Goal: Task Accomplishment & Management: Complete application form

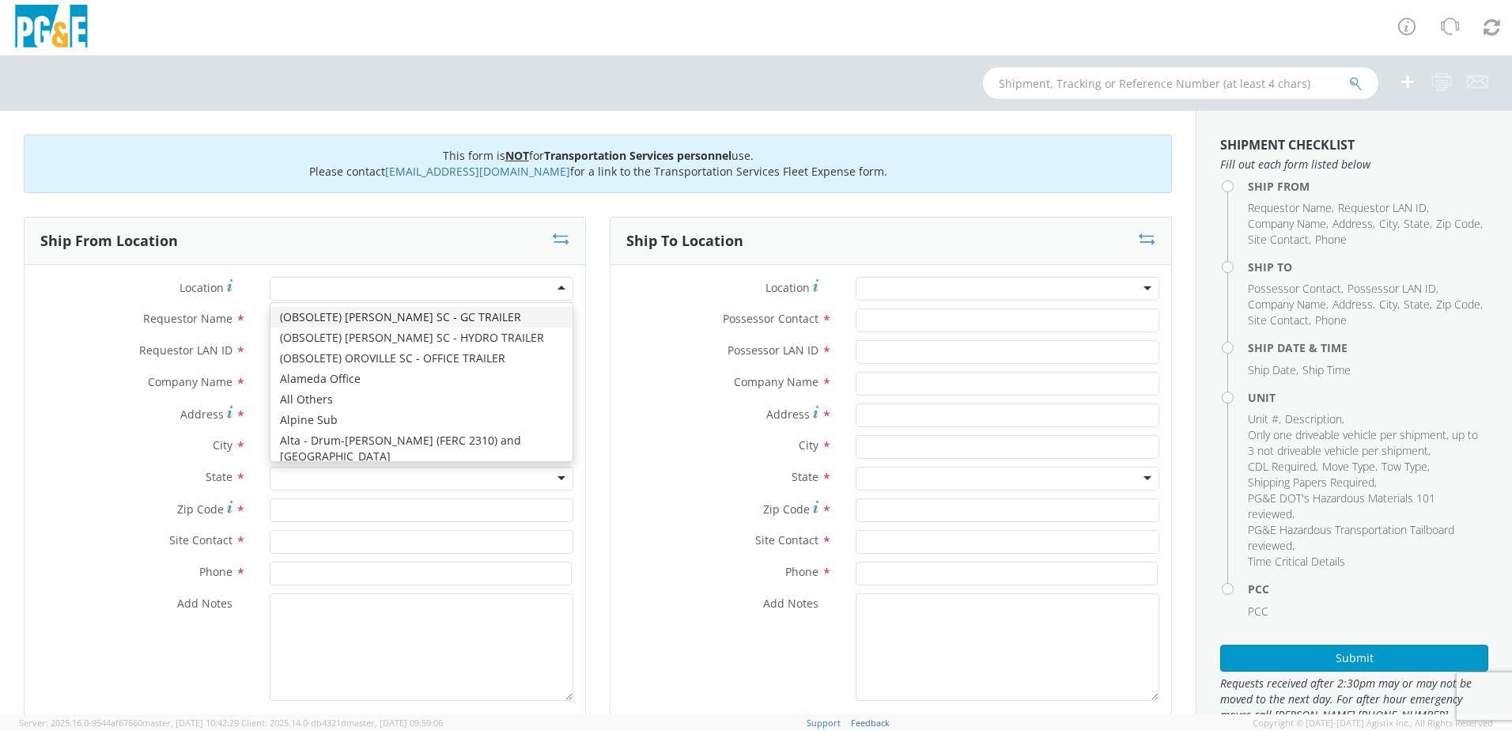
click at [556, 289] on div at bounding box center [422, 289] width 304 height 24
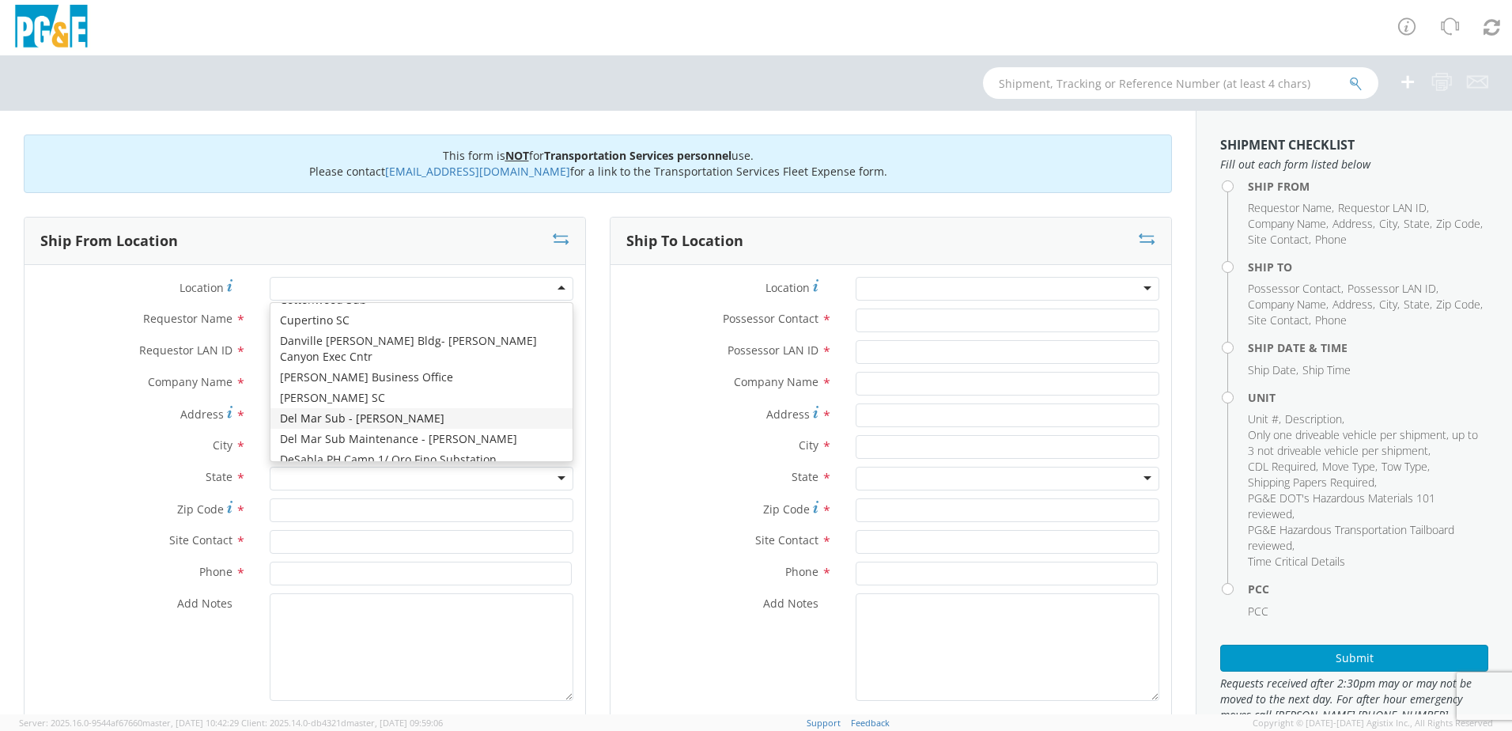
scroll to position [1660, 0]
type input "PG&E"
type input "[STREET_ADDRESS][PERSON_NAME]"
type input "CUPERTINO"
type input "95014"
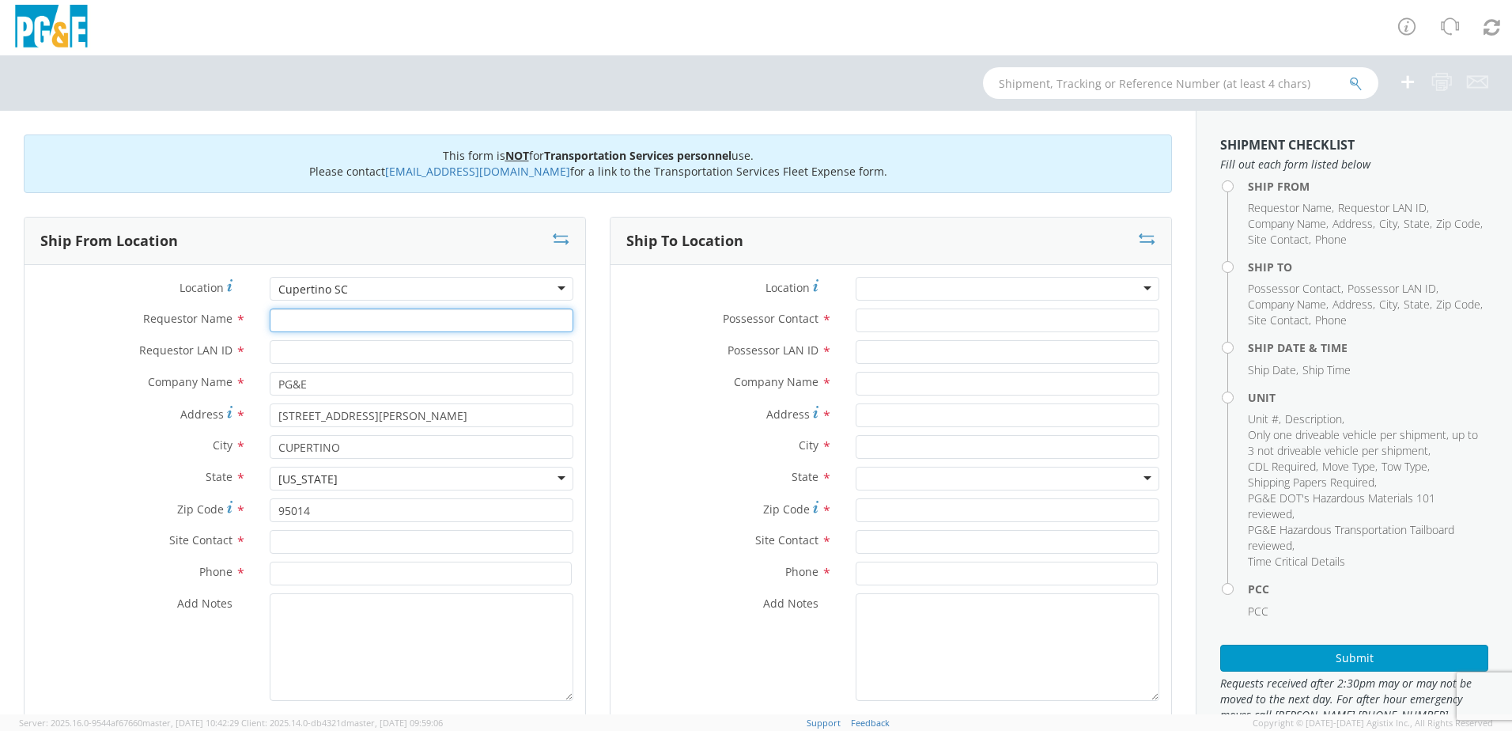
click at [293, 317] on input "Requestor Name *" at bounding box center [422, 320] width 304 height 24
type input "[PERSON_NAME]"
type input "[EMAIL_ADDRESS][DOMAIN_NAME]"
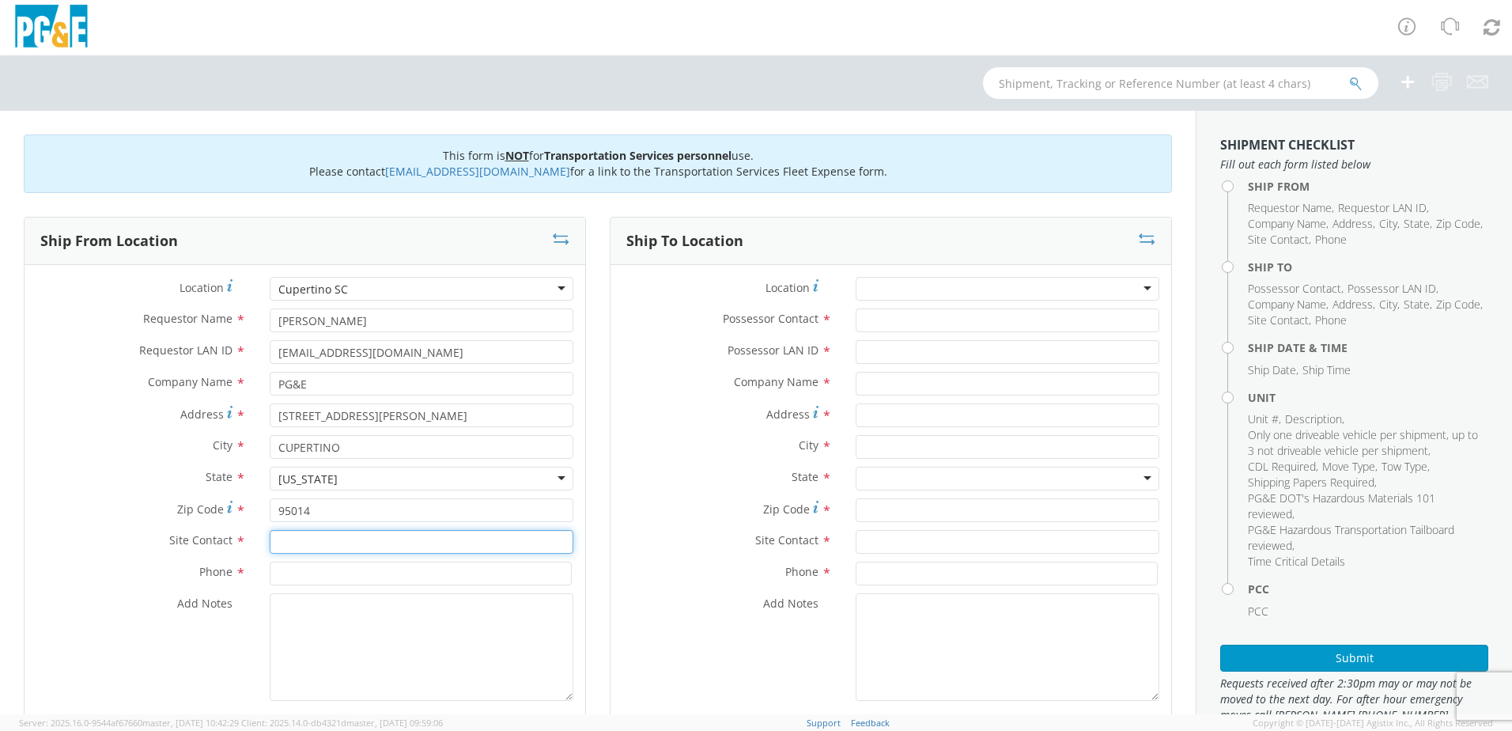
click at [275, 546] on input "text" at bounding box center [422, 542] width 304 height 24
type input "Garage"
type input "[PHONE_NUMBER]"
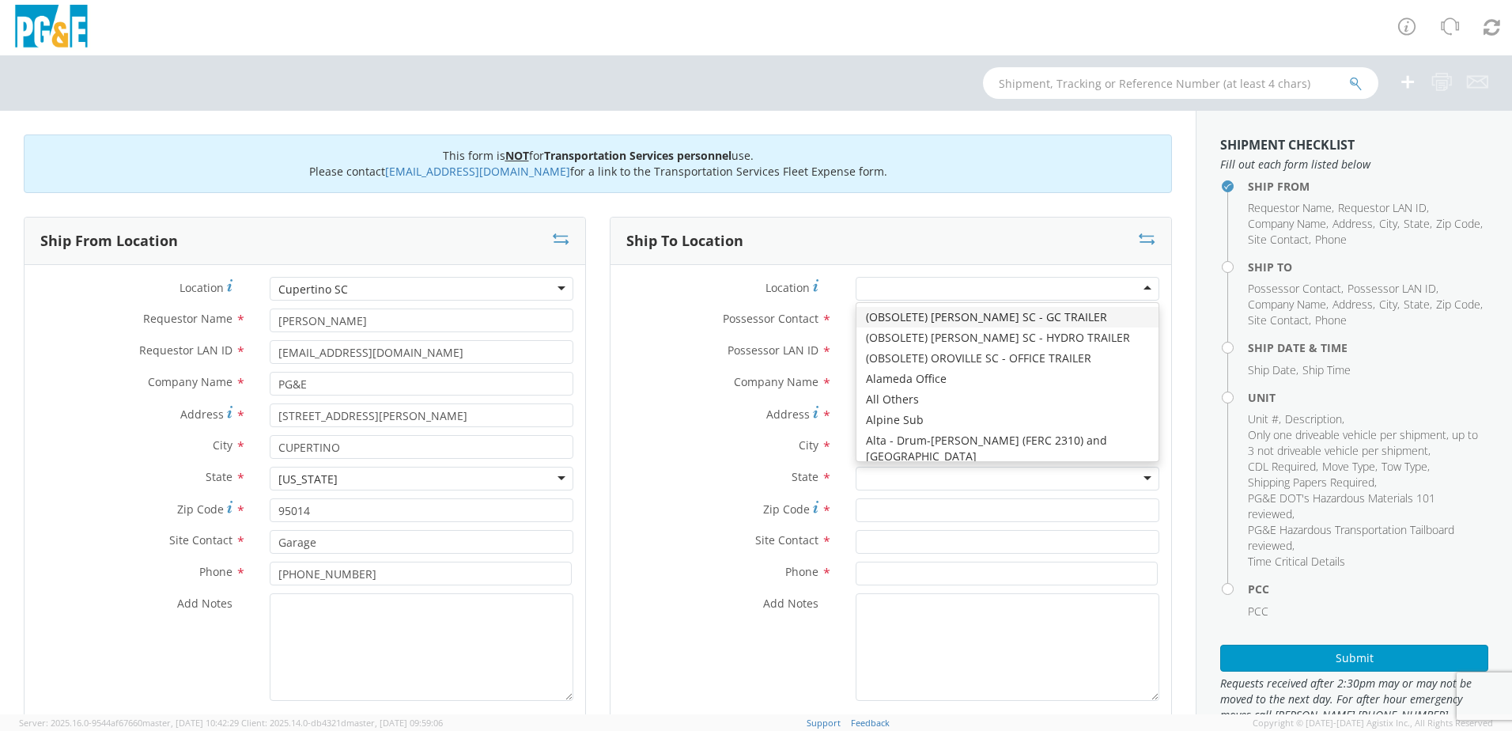
click at [1127, 285] on div at bounding box center [1007, 289] width 304 height 24
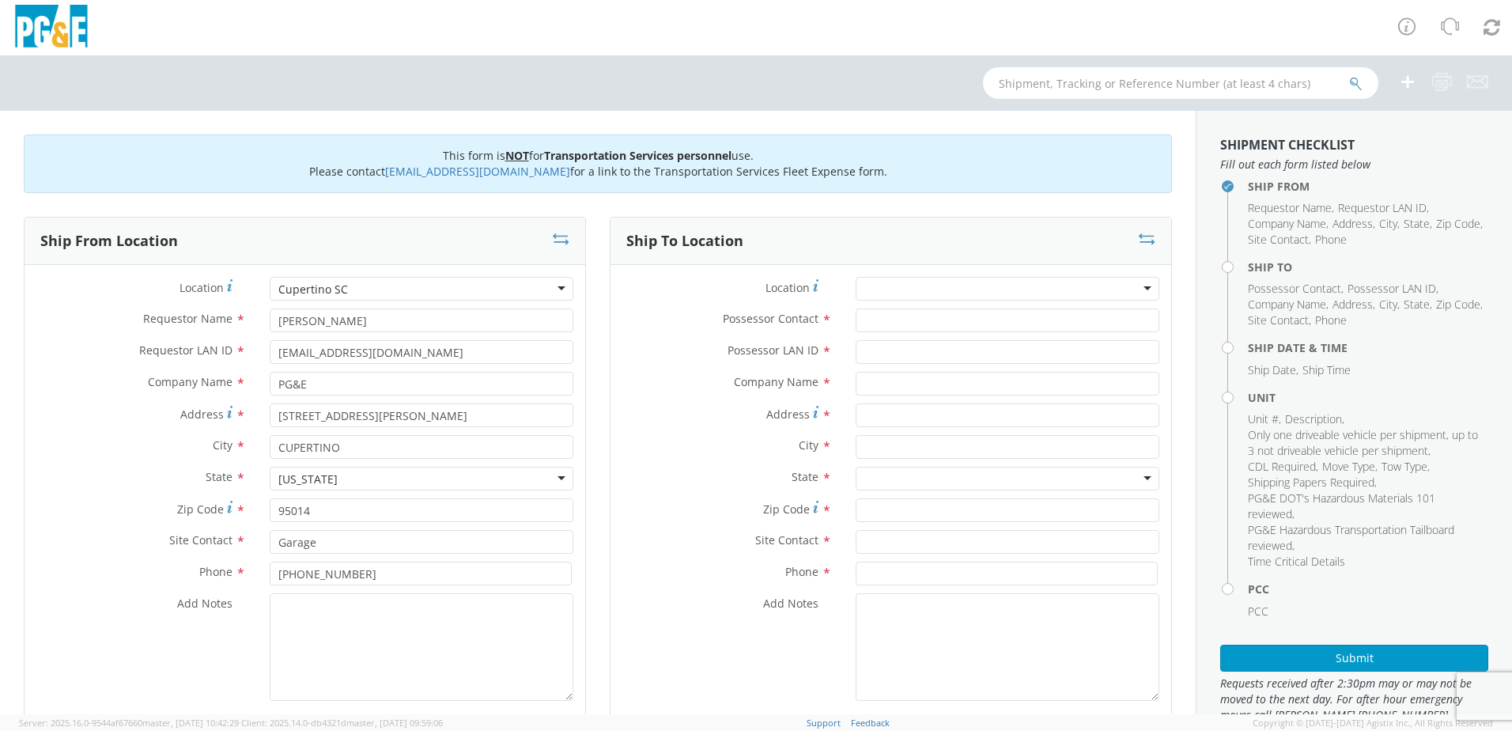
click at [652, 397] on div "Company Name *" at bounding box center [890, 388] width 561 height 32
click at [871, 323] on input "Possessor Contact *" at bounding box center [1007, 320] width 304 height 24
type input "r"
type input "[PERSON_NAME]"
type input "r"
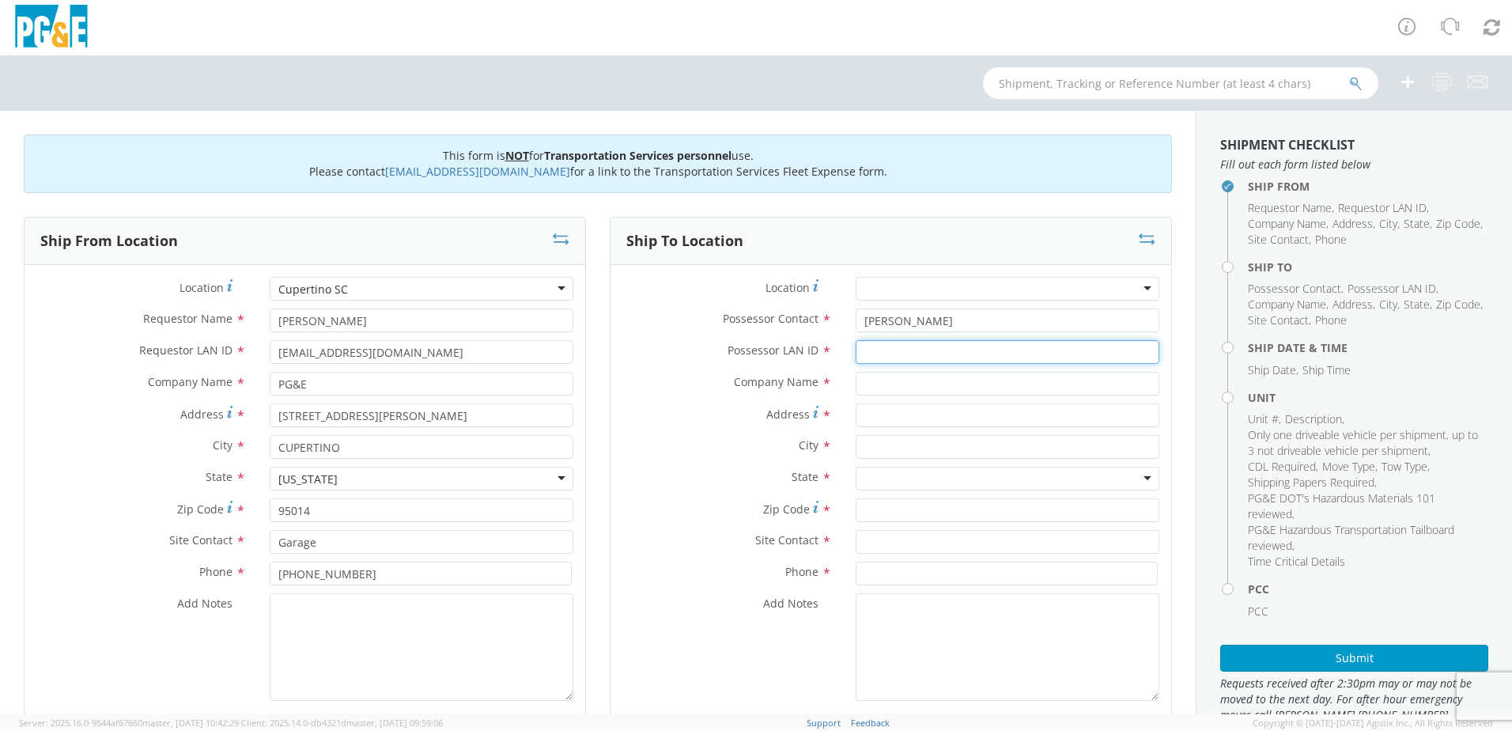
click at [862, 353] on input "Possessor LAN ID *" at bounding box center [1007, 352] width 304 height 24
type input "[EMAIL_ADDRESS][DOMAIN_NAME]"
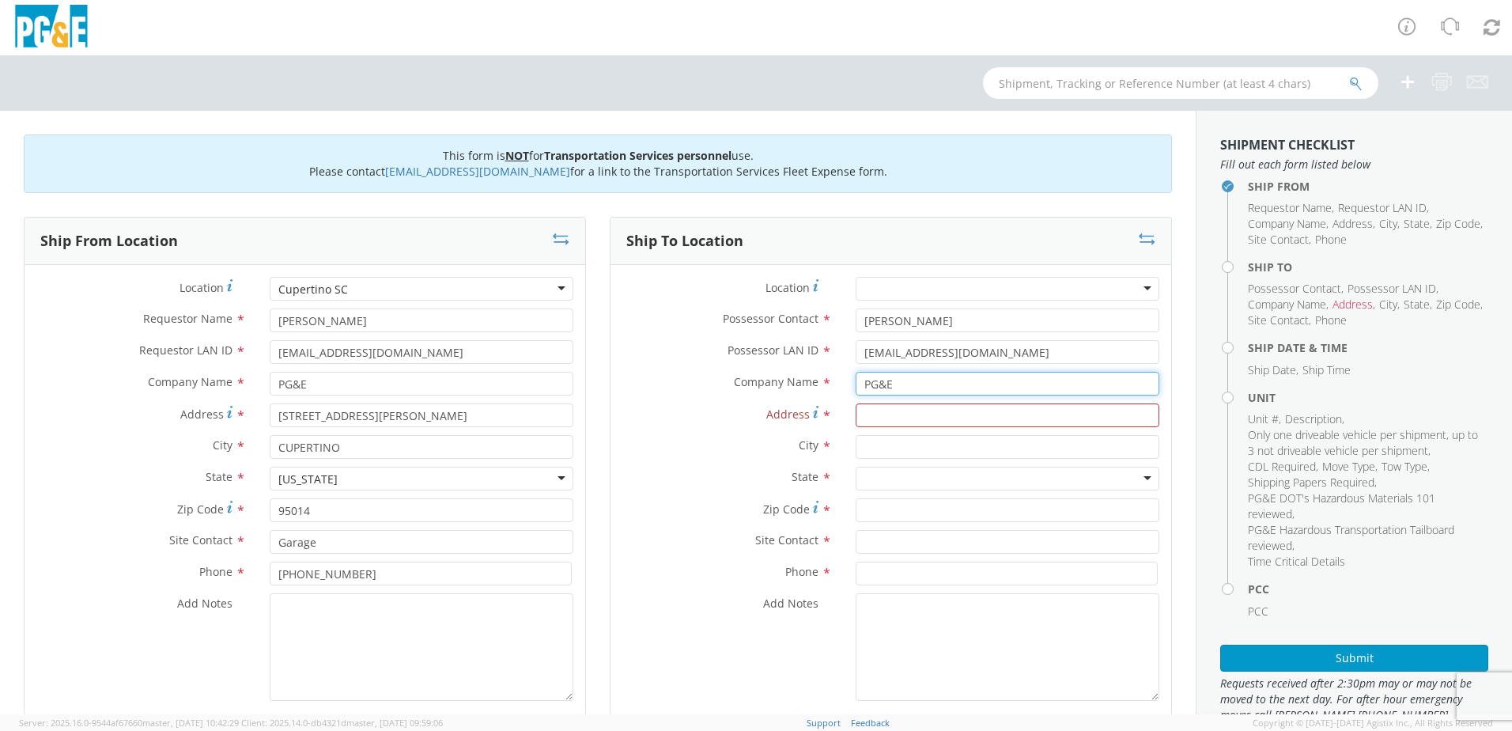
drag, startPoint x: 900, startPoint y: 382, endPoint x: 829, endPoint y: 381, distance: 71.2
click at [829, 381] on div "Company Name * PG&E PG&E PG&E - ( [GEOGRAPHIC_DATA] [GEOGRAPHIC_DATA] ) [STREET…" at bounding box center [890, 384] width 561 height 24
type input "Knapheide"
click at [864, 414] on input "Address *" at bounding box center [1007, 415] width 304 height 24
click at [866, 418] on input "Address *" at bounding box center [1007, 415] width 304 height 24
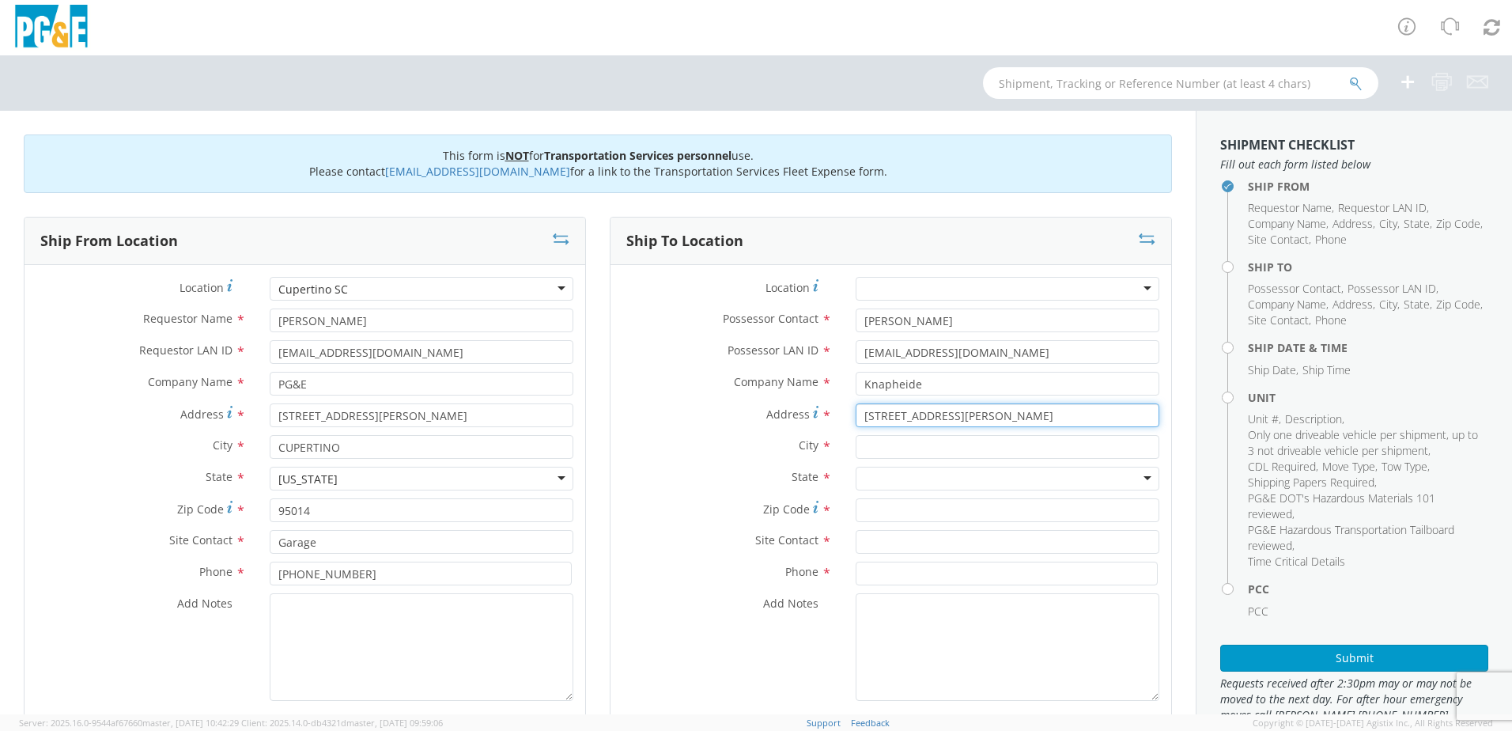
type input "[STREET_ADDRESS][PERSON_NAME]"
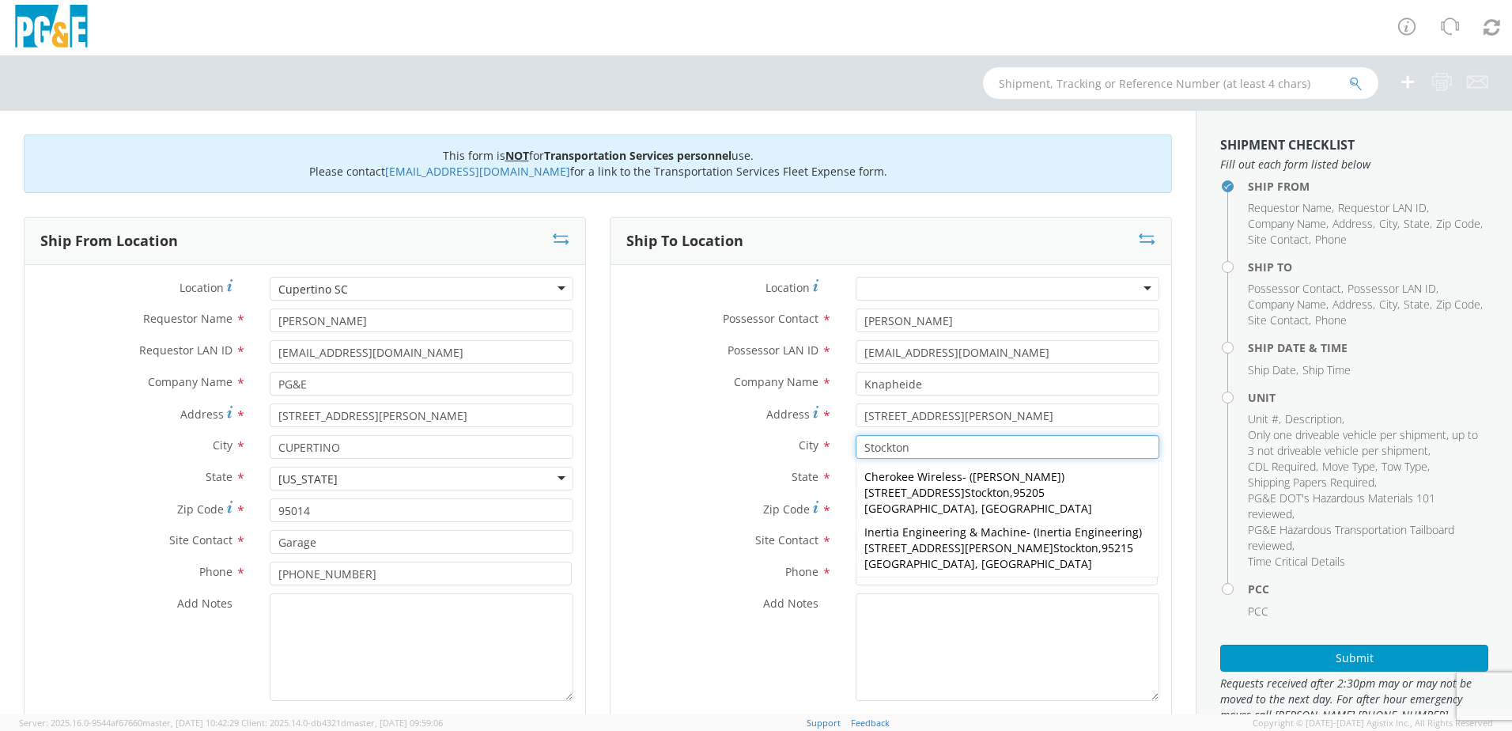
type input "Stockton"
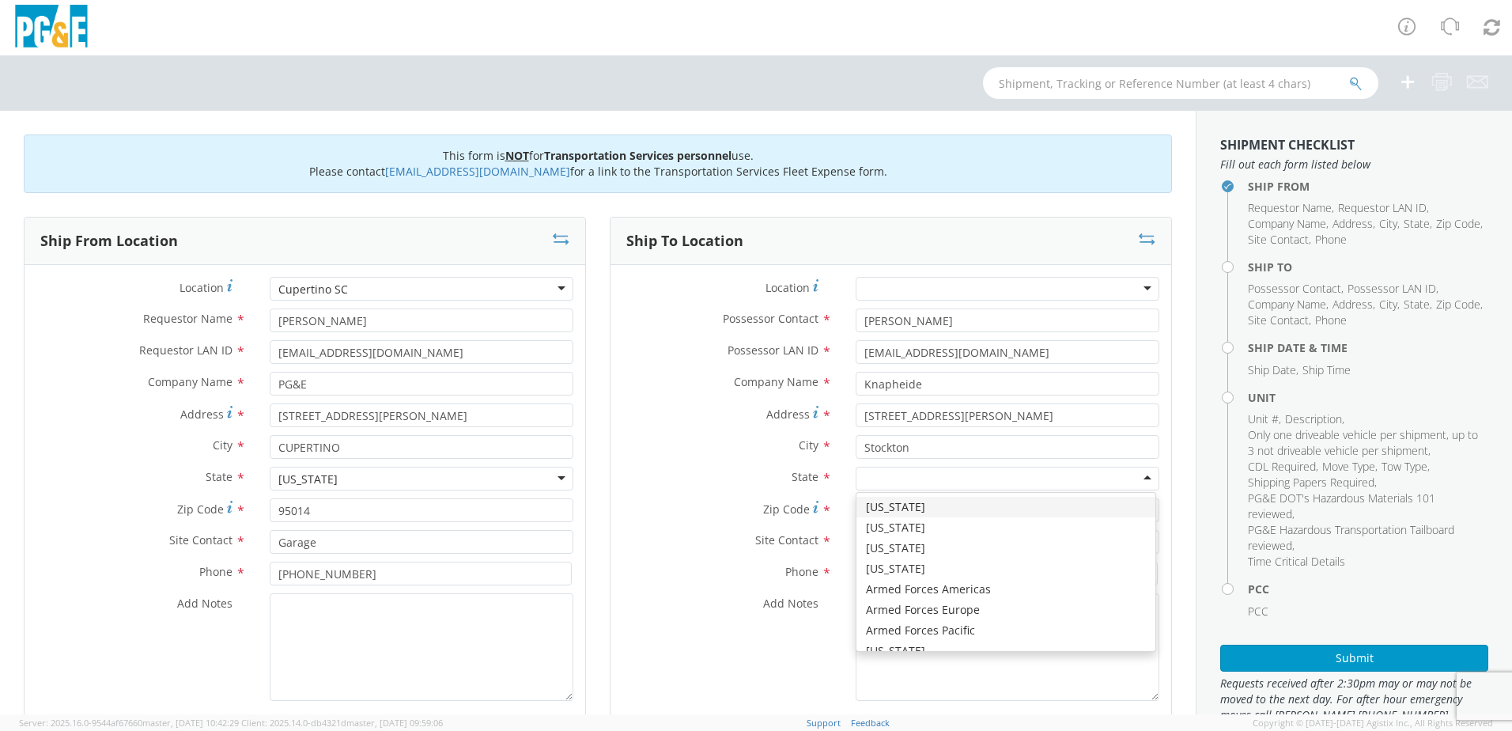
type input "c"
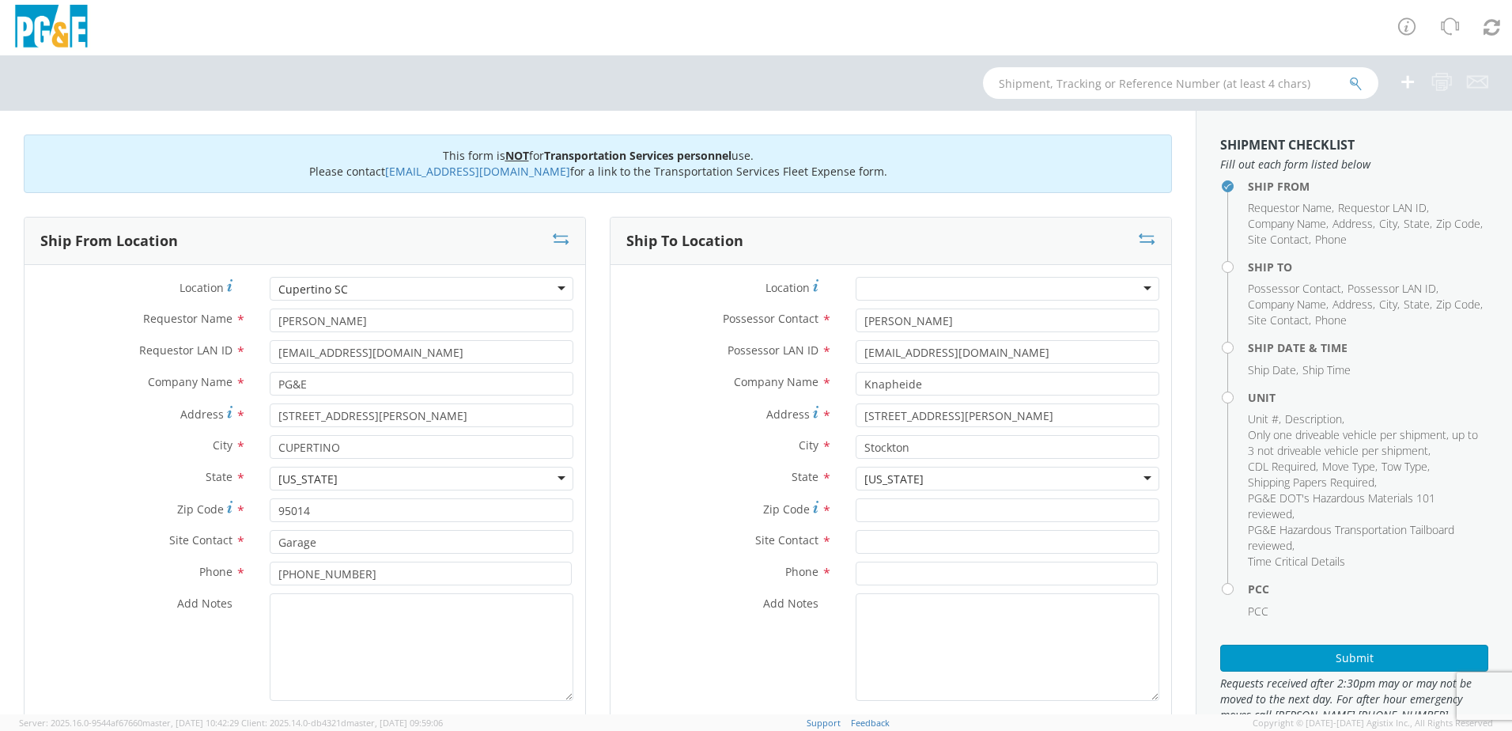
scroll to position [0, 0]
click at [877, 510] on input "Zip Code *" at bounding box center [1007, 510] width 304 height 24
type input "95215"
click at [866, 538] on input "text" at bounding box center [1007, 542] width 304 height 24
type input "[PERSON_NAME]"
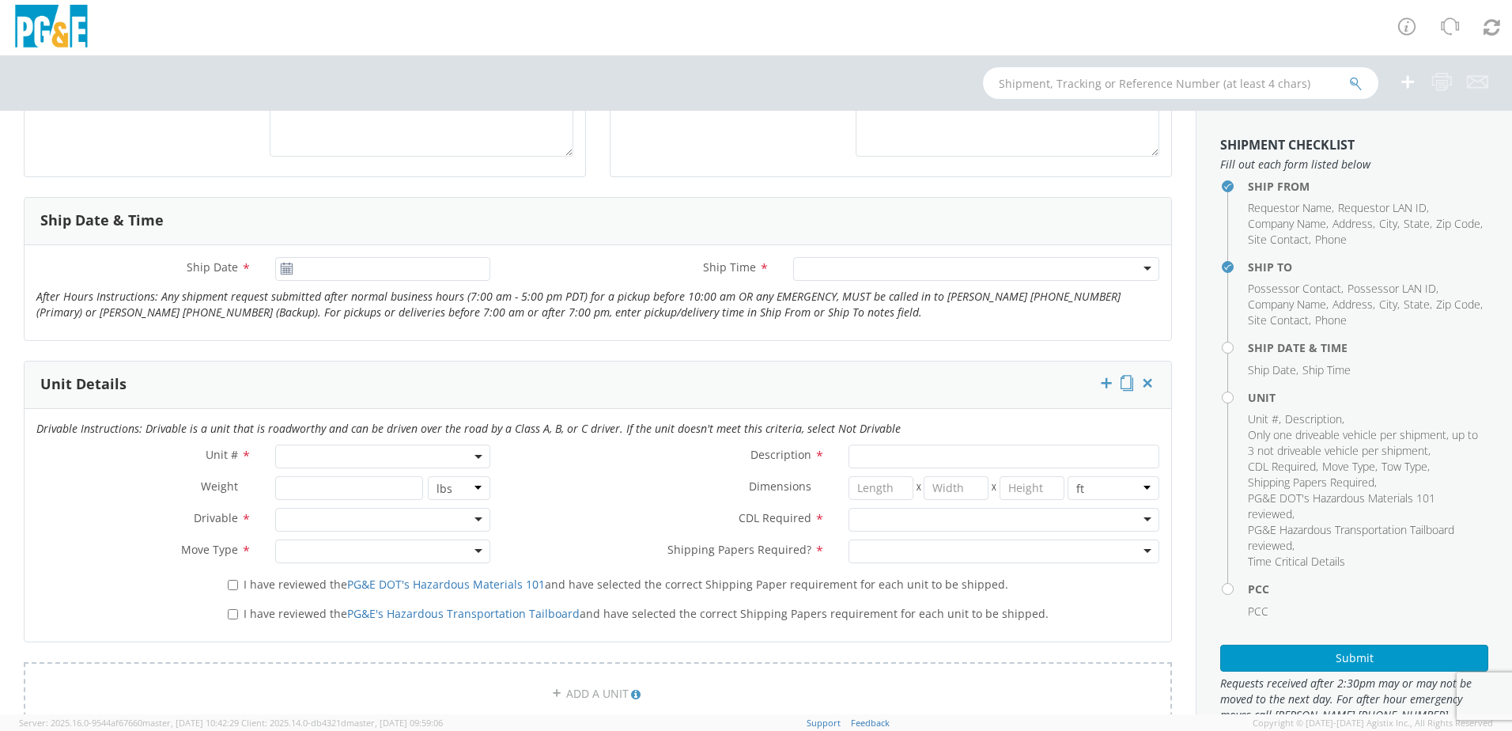
scroll to position [553, 0]
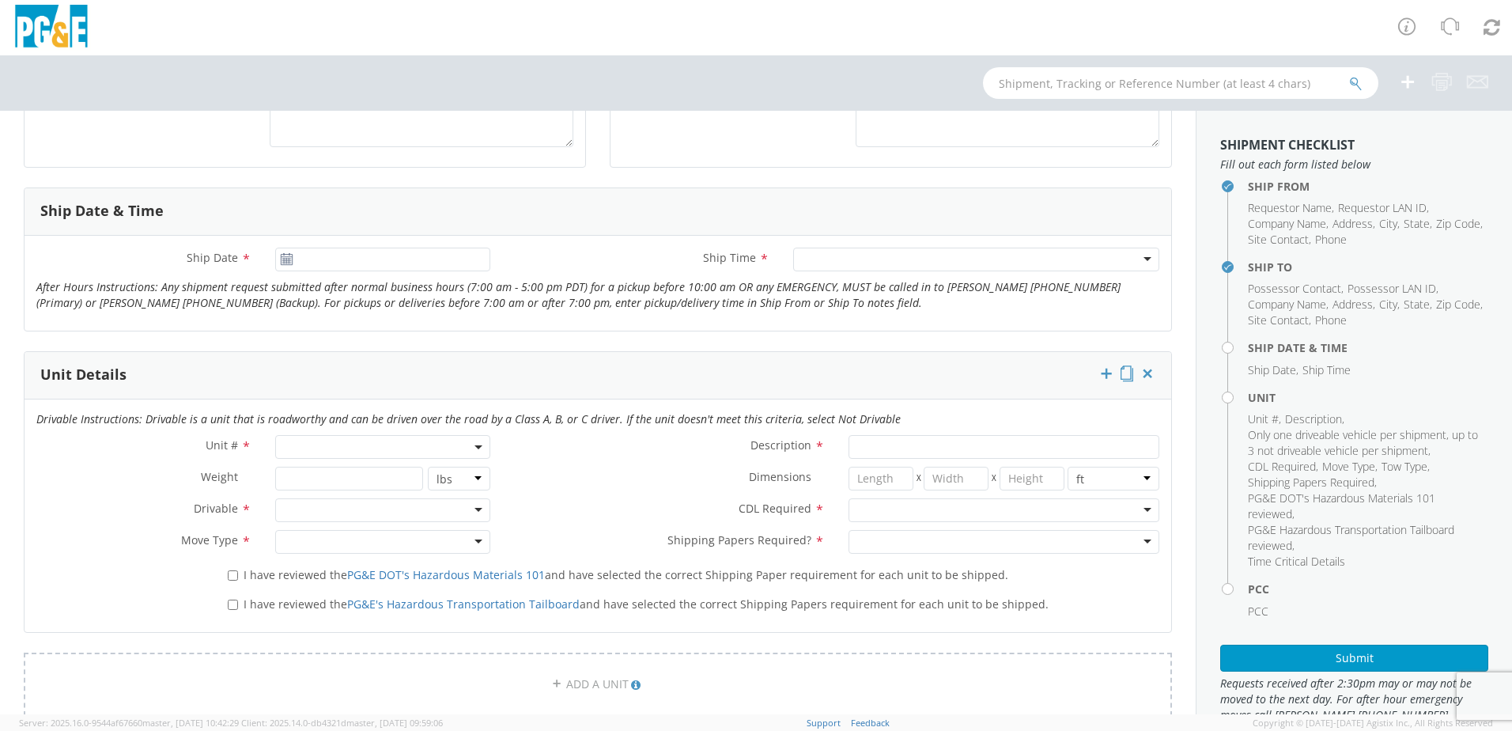
type input "[PHONE_NUMBER]"
click at [283, 264] on use at bounding box center [286, 258] width 11 height 11
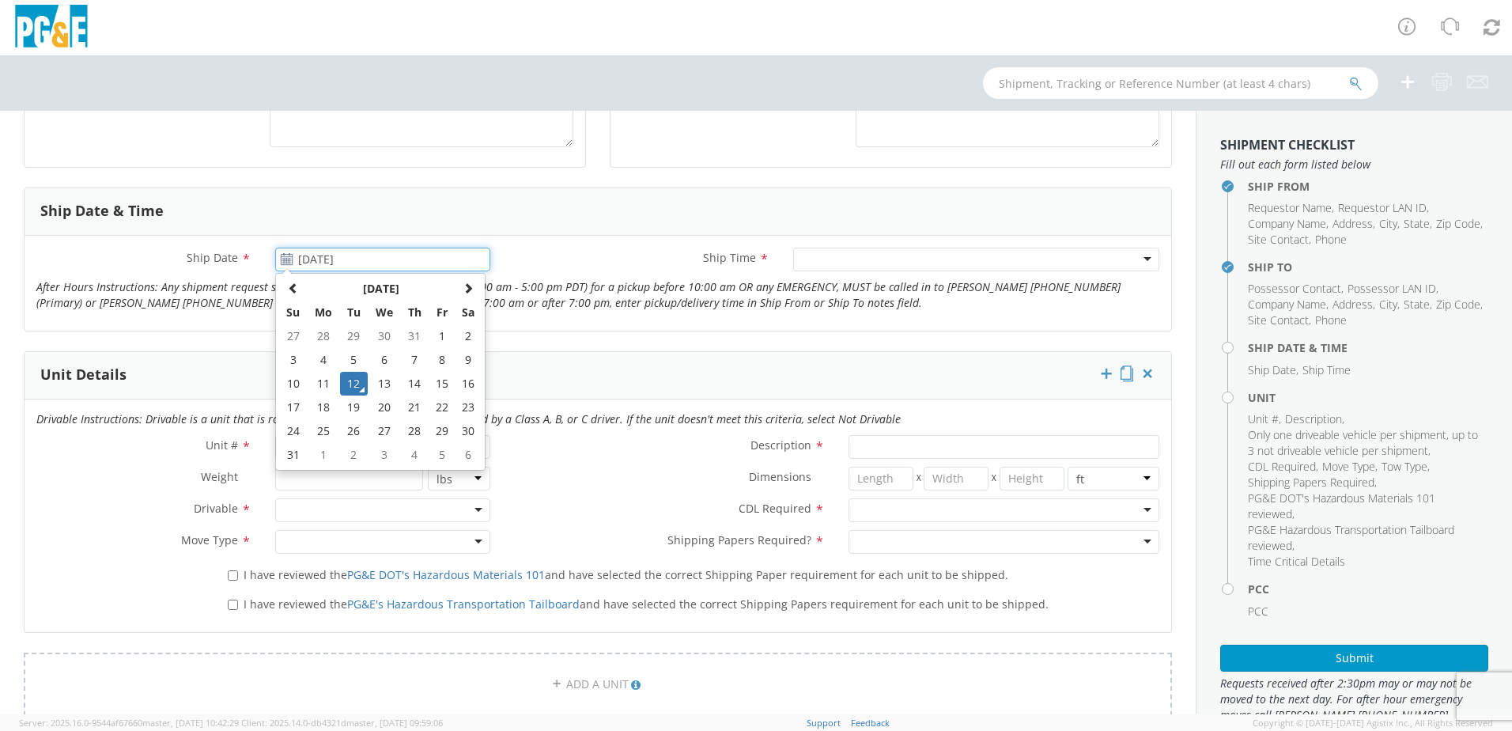
click at [299, 256] on input "[DATE]" at bounding box center [382, 259] width 215 height 24
click at [443, 380] on td "15" at bounding box center [442, 384] width 27 height 24
type input "[DATE]"
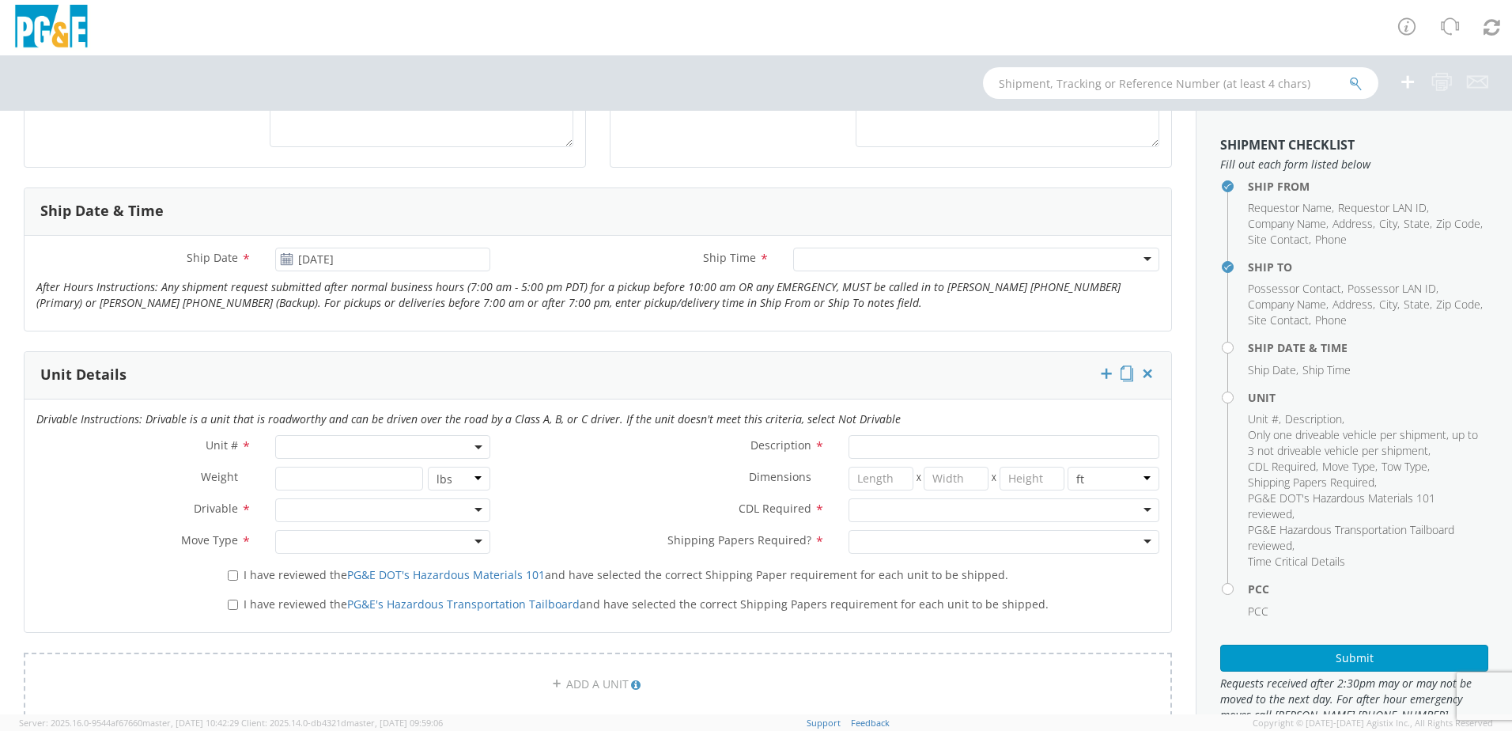
click at [821, 262] on div at bounding box center [976, 259] width 366 height 24
click at [478, 444] on span at bounding box center [479, 447] width 3 height 24
click at [334, 479] on input "search" at bounding box center [381, 473] width 205 height 24
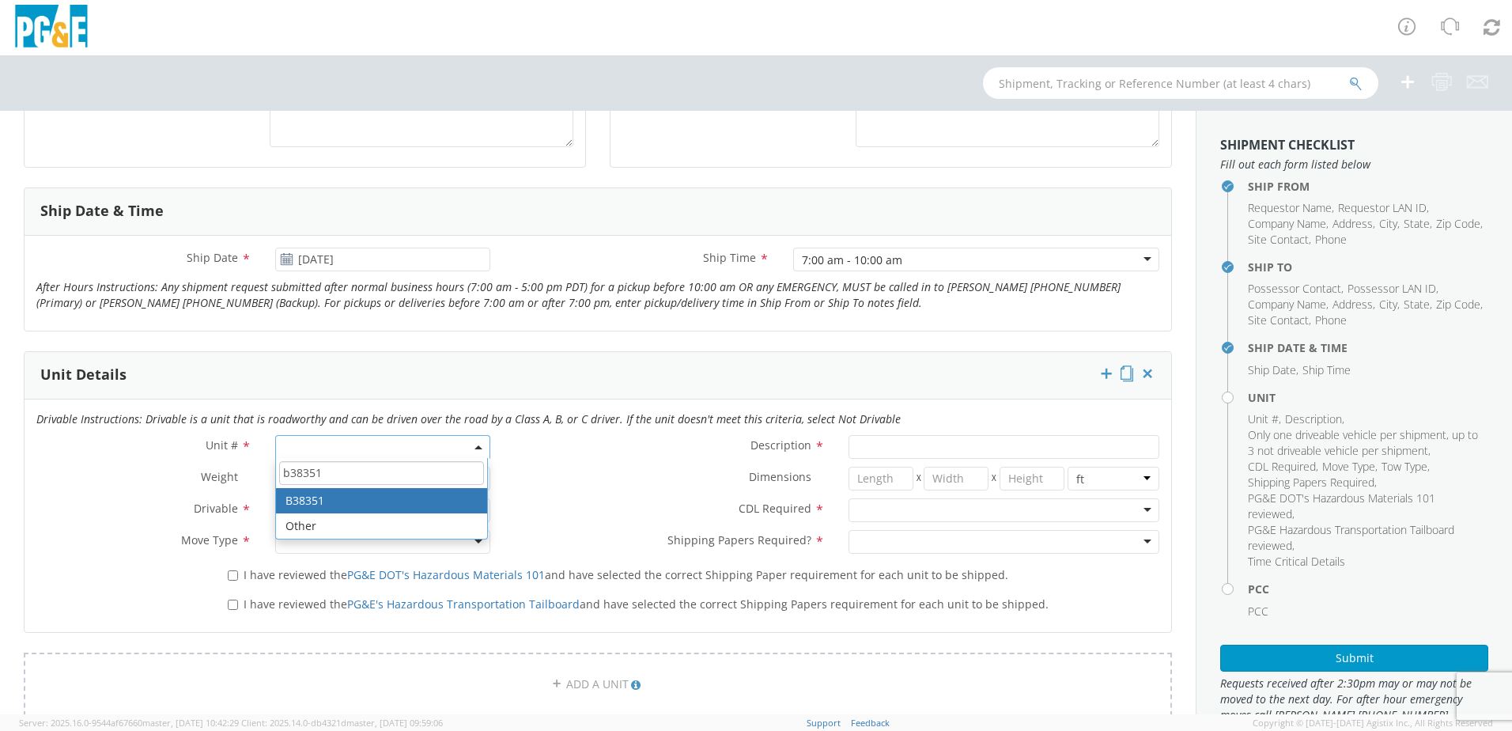
type input "b38351"
type input "TRUCK; GAS SERVICE 3/4T 4X2"
type input "10000"
select select "B38351"
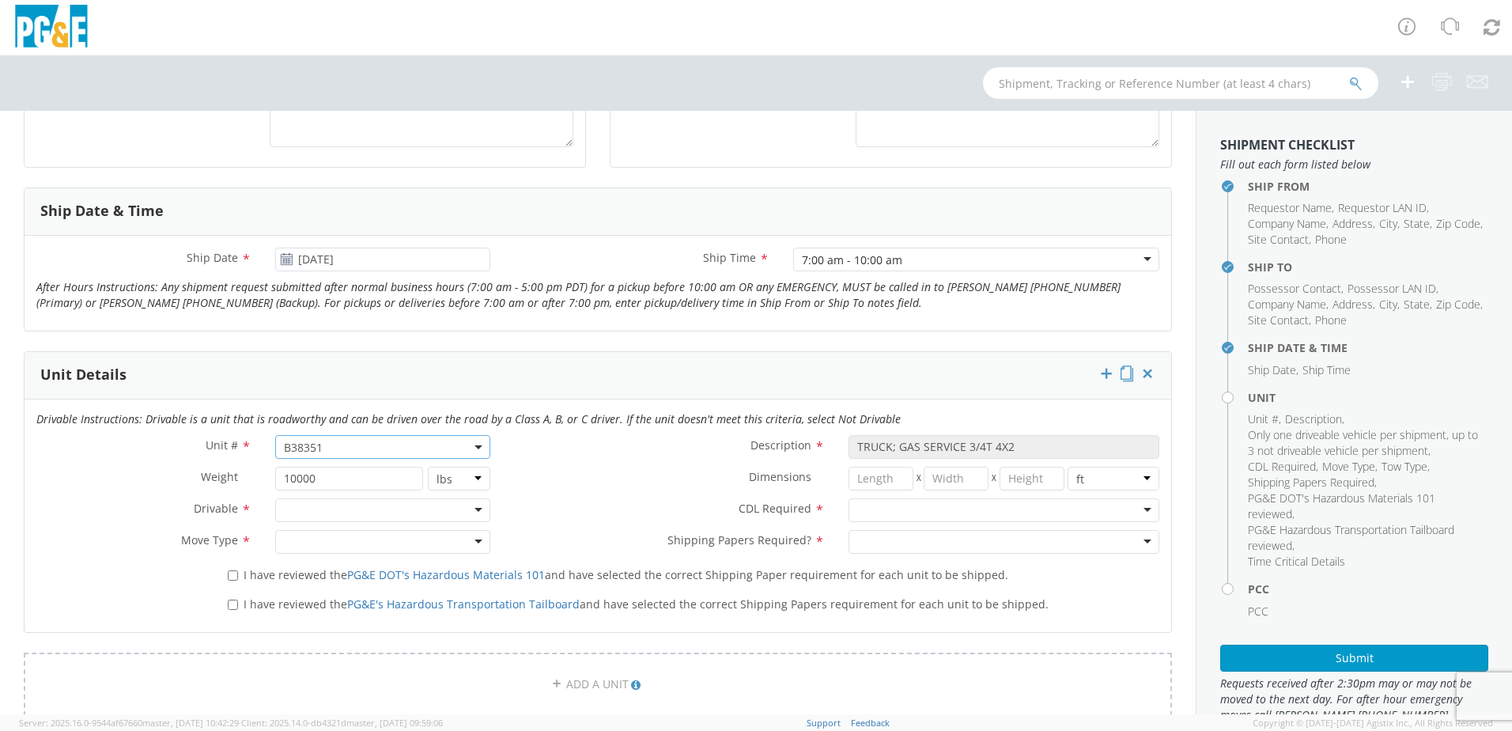
click at [449, 514] on div at bounding box center [382, 510] width 215 height 24
click at [444, 546] on div at bounding box center [382, 542] width 215 height 24
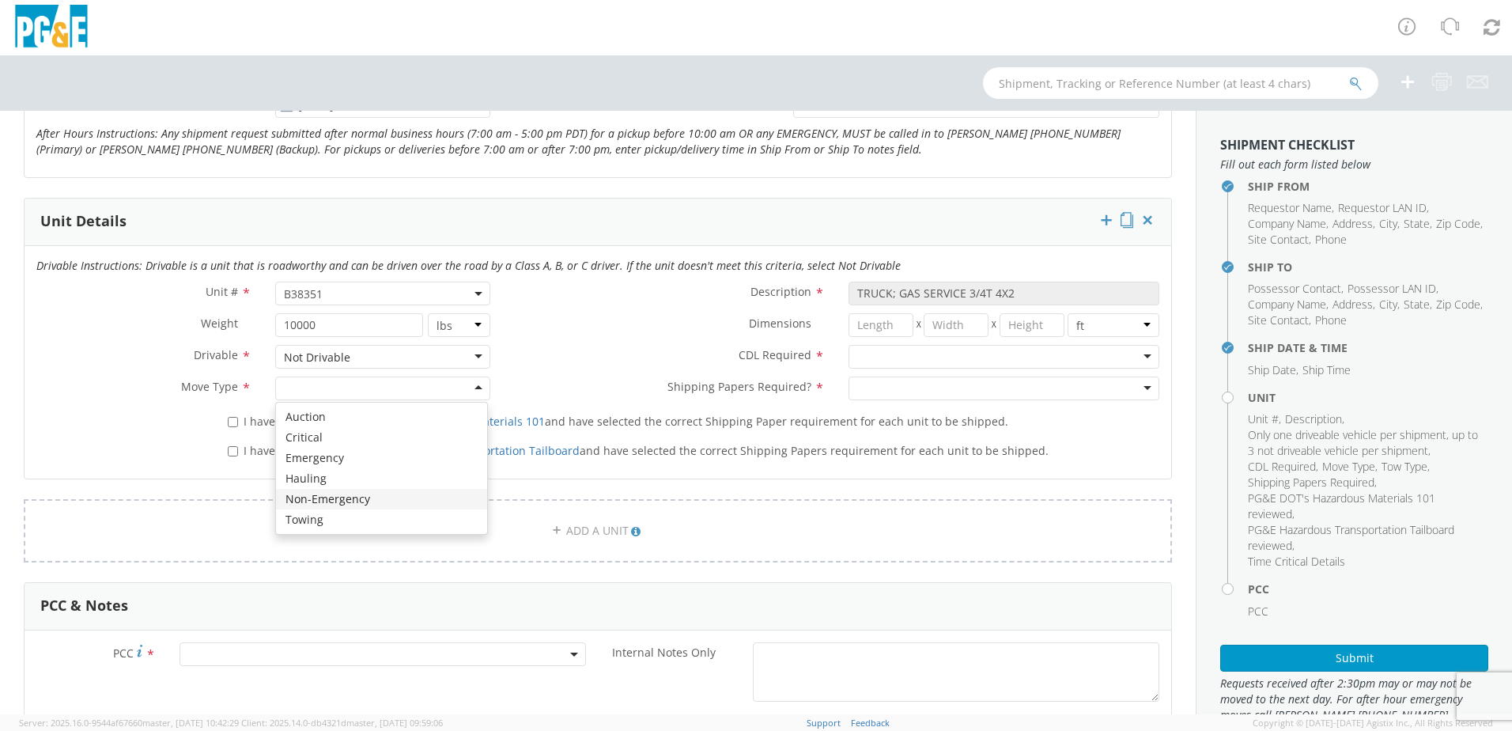
scroll to position [712, 0]
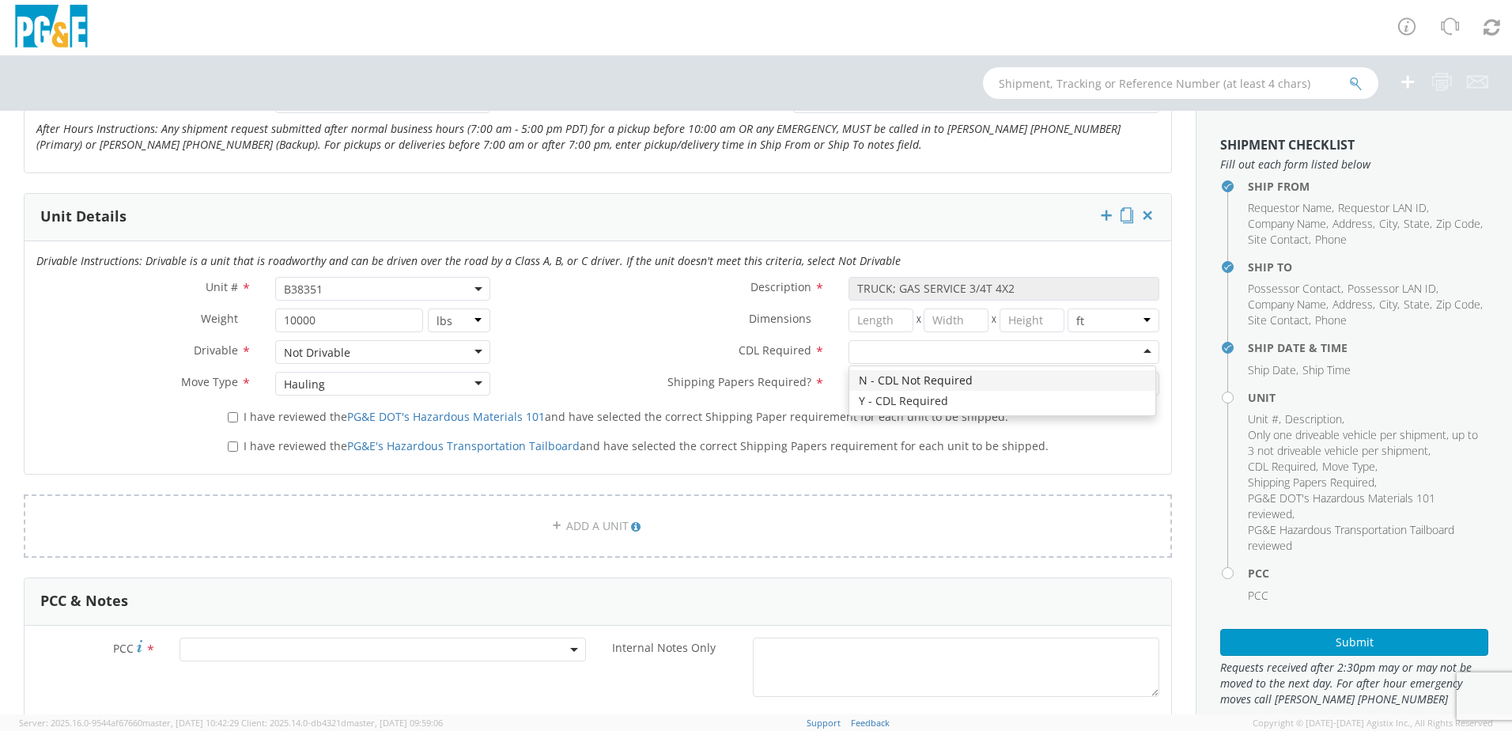
drag, startPoint x: 1111, startPoint y: 353, endPoint x: 1037, endPoint y: 386, distance: 80.4
click at [1108, 354] on div at bounding box center [1003, 352] width 311 height 24
click at [964, 388] on div at bounding box center [1003, 384] width 311 height 24
click at [232, 416] on input "I have reviewed the PG&E DOT's Hazardous Materials 101 and have selected the co…" at bounding box center [233, 417] width 10 height 10
checkbox input "true"
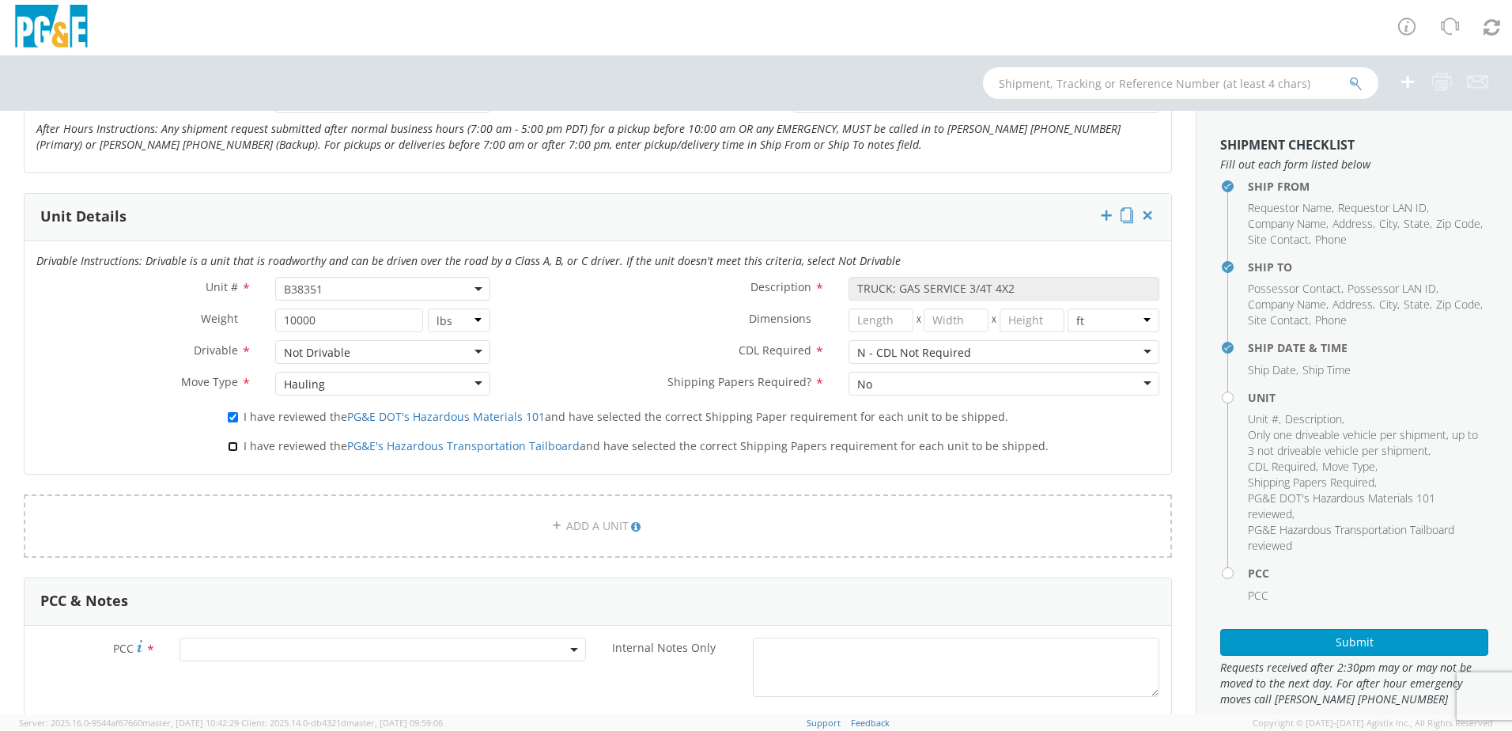
click at [230, 443] on input "I have reviewed the PG&E's Hazardous Transportation Tailboard and have selected…" at bounding box center [233, 446] width 10 height 10
checkbox input "true"
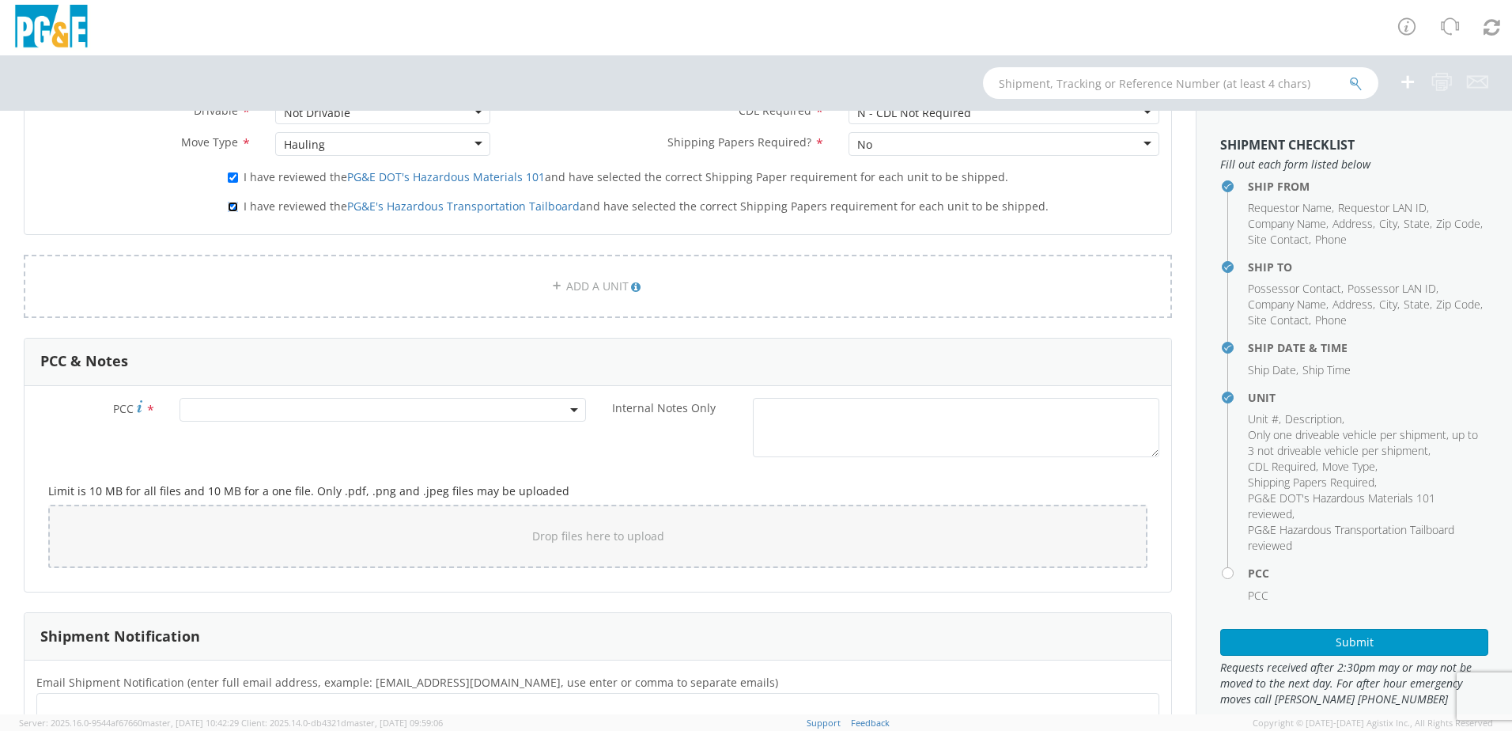
scroll to position [1028, 0]
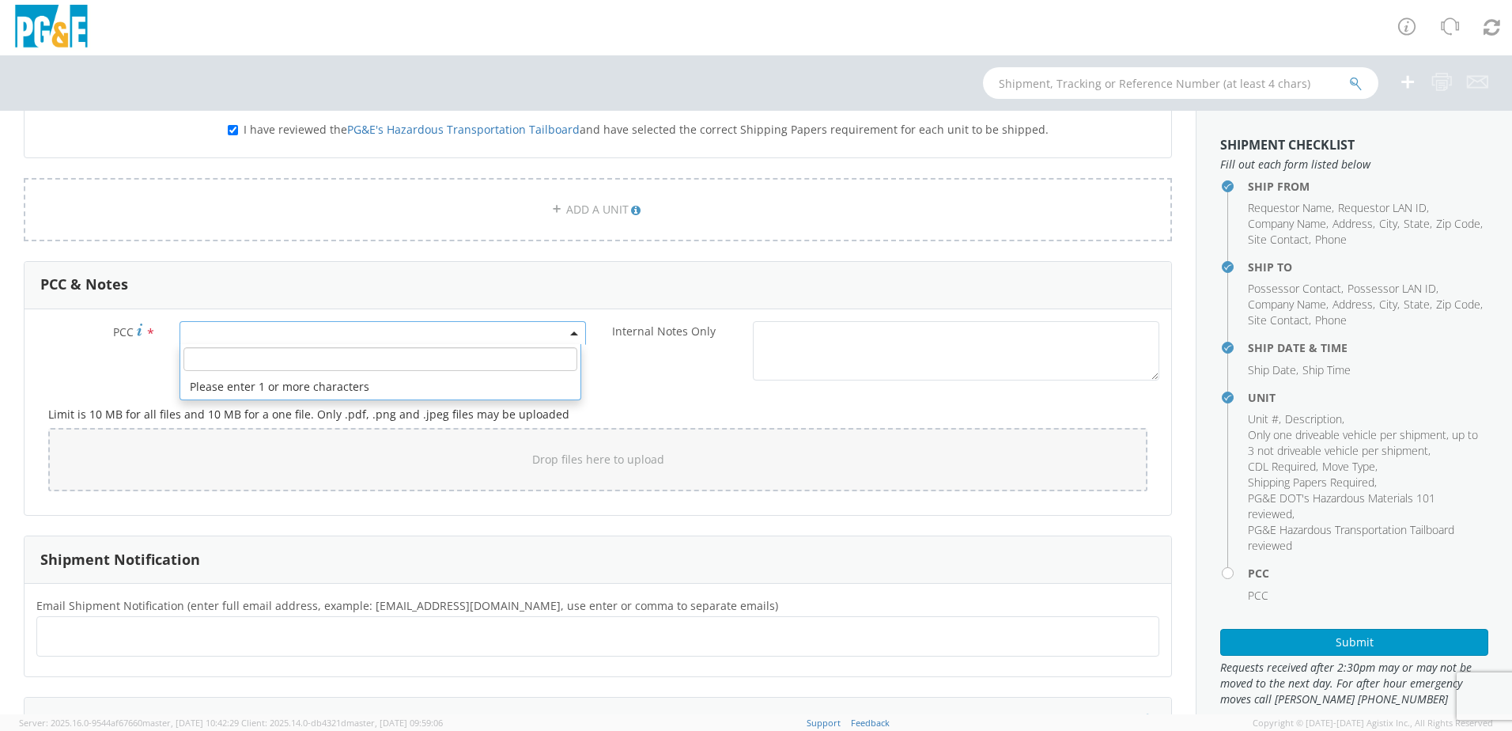
click at [229, 334] on span at bounding box center [382, 333] width 406 height 24
click at [218, 359] on input "number" at bounding box center [380, 359] width 394 height 24
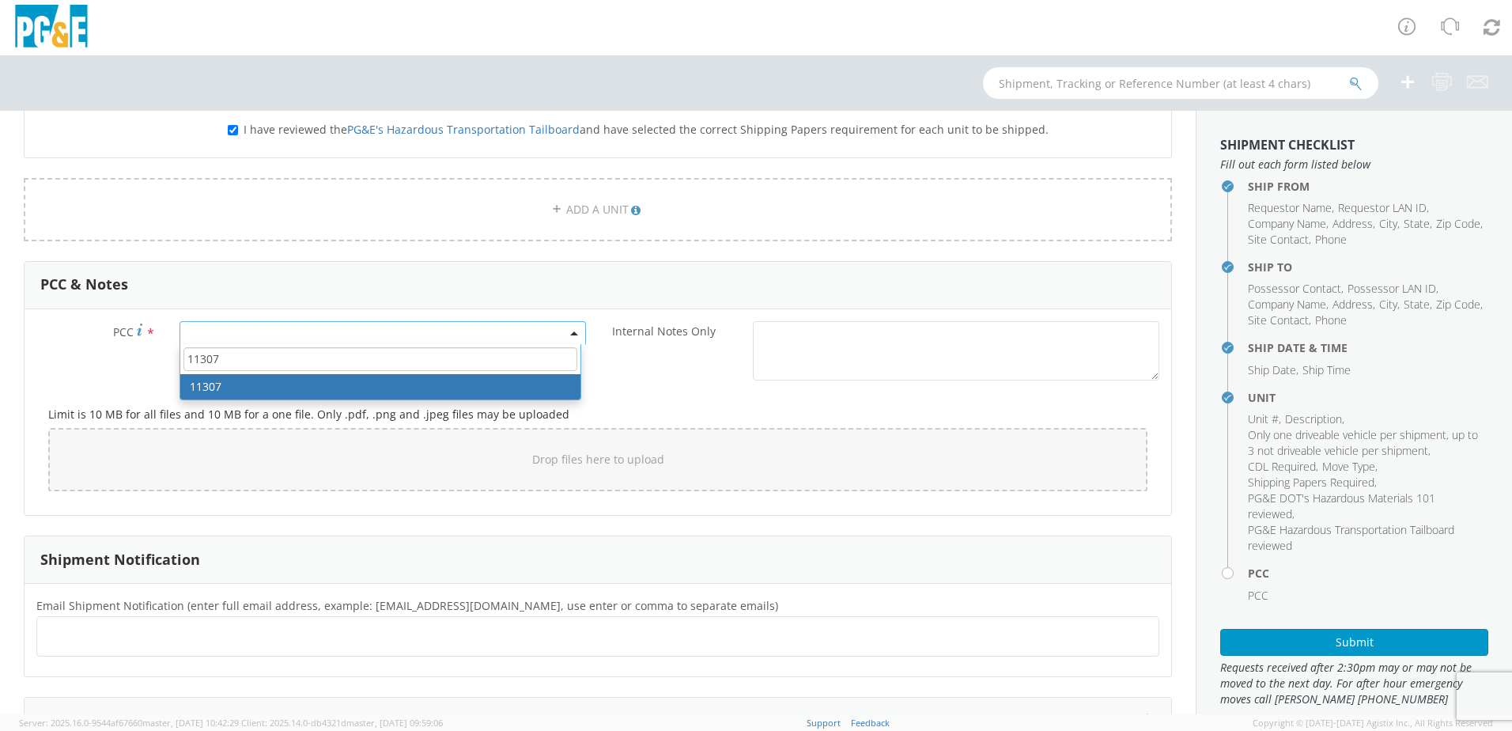
type input "11307"
select select "11307"
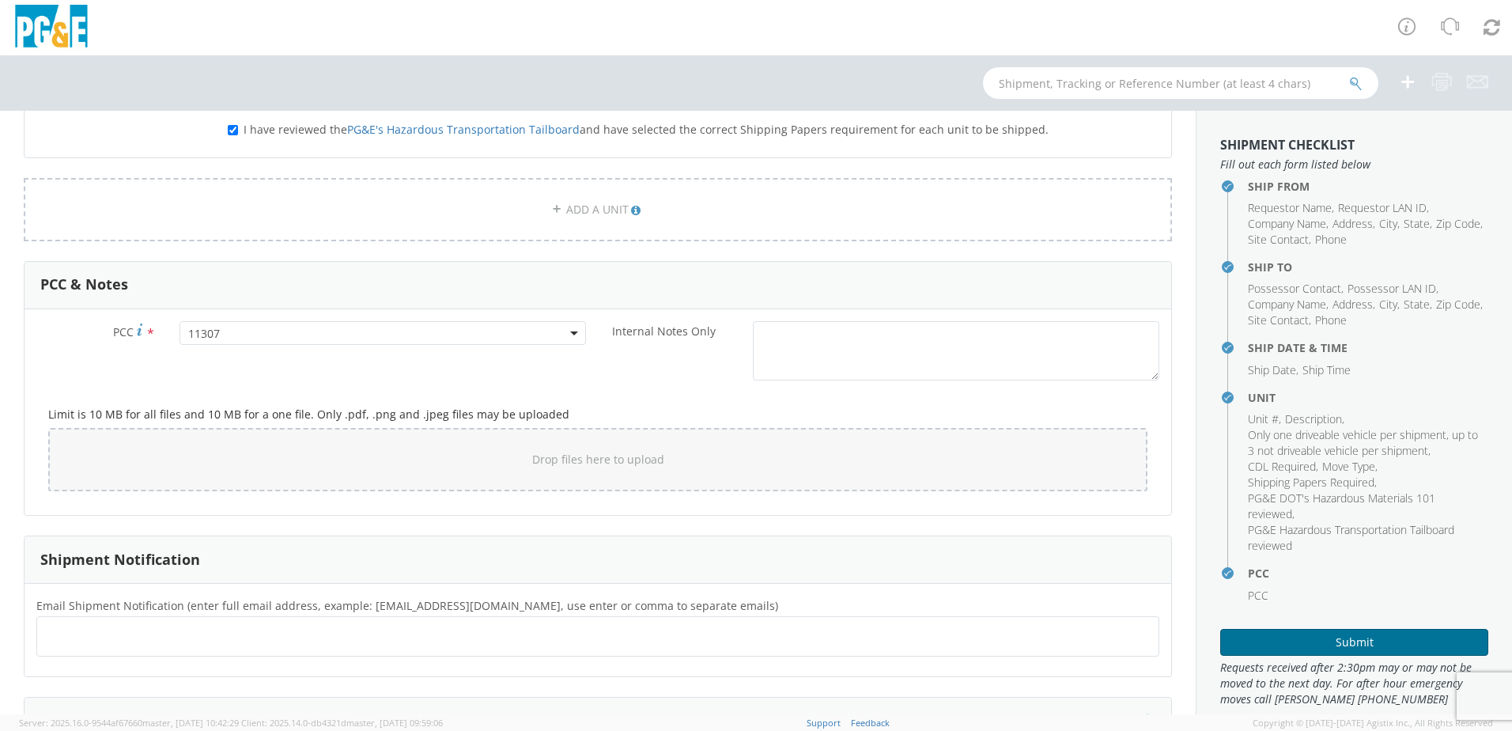
click at [1323, 642] on button "Submit" at bounding box center [1354, 642] width 268 height 27
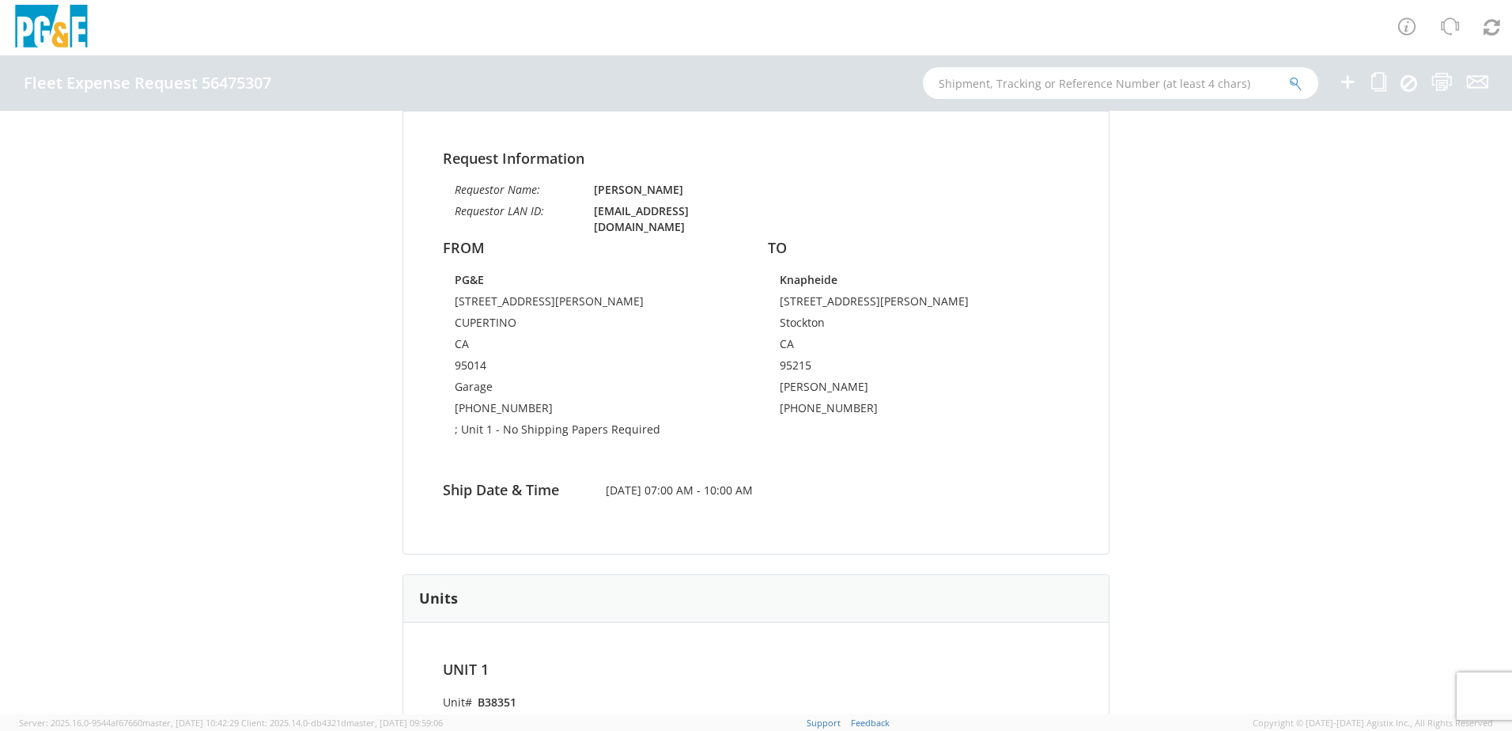
scroll to position [102, 0]
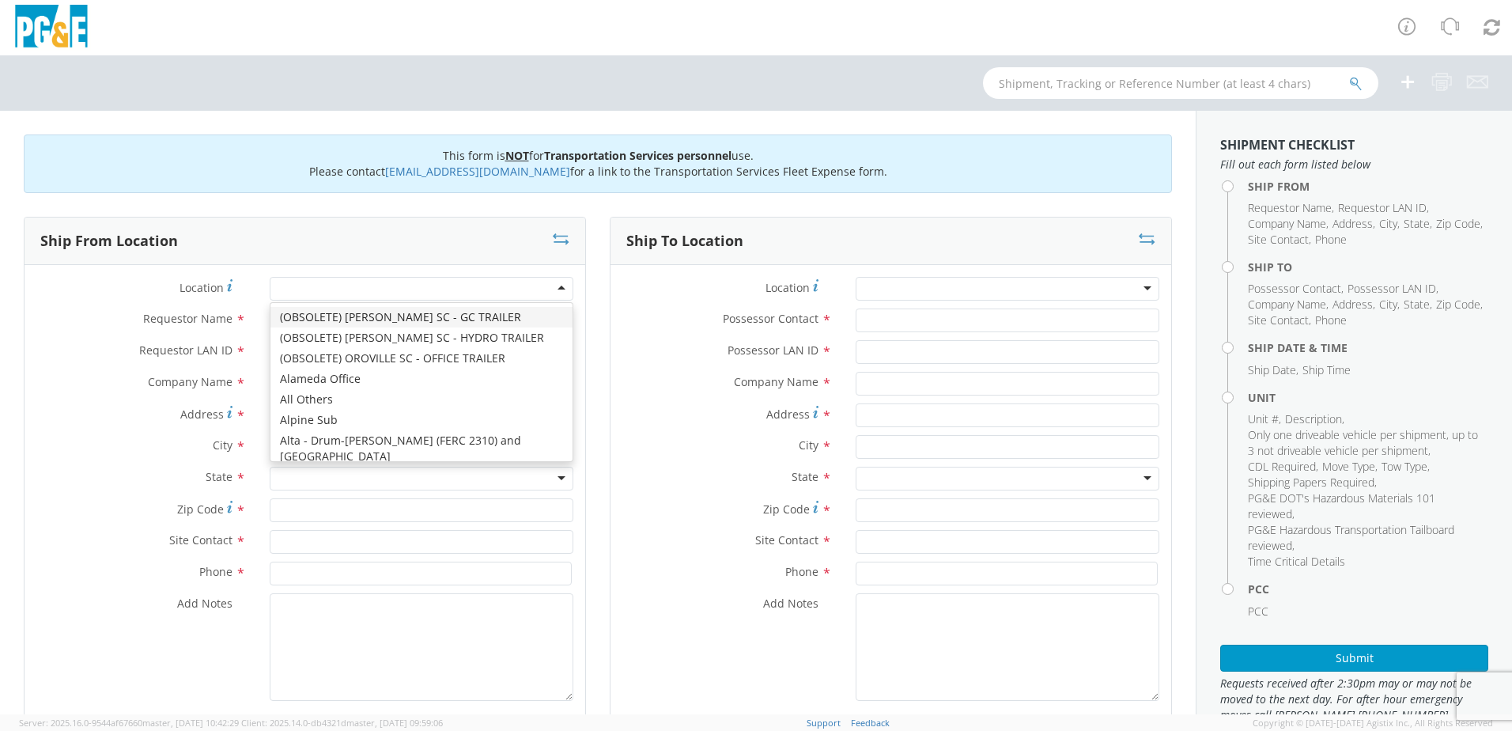
click at [549, 285] on div at bounding box center [422, 289] width 304 height 24
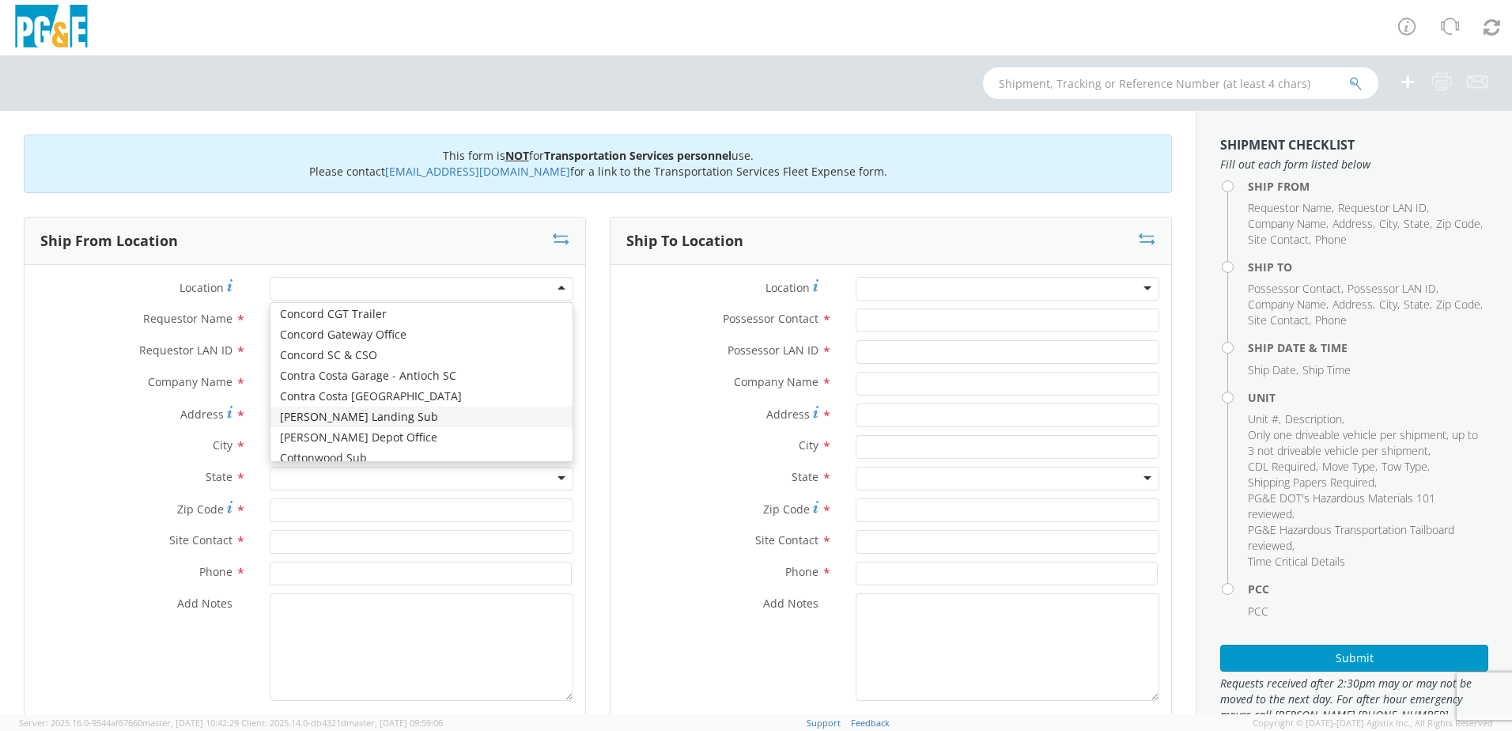
scroll to position [1660, 0]
type input "PG&E"
type input "[STREET_ADDRESS][PERSON_NAME]"
type input "CUPERTINO"
type input "95014"
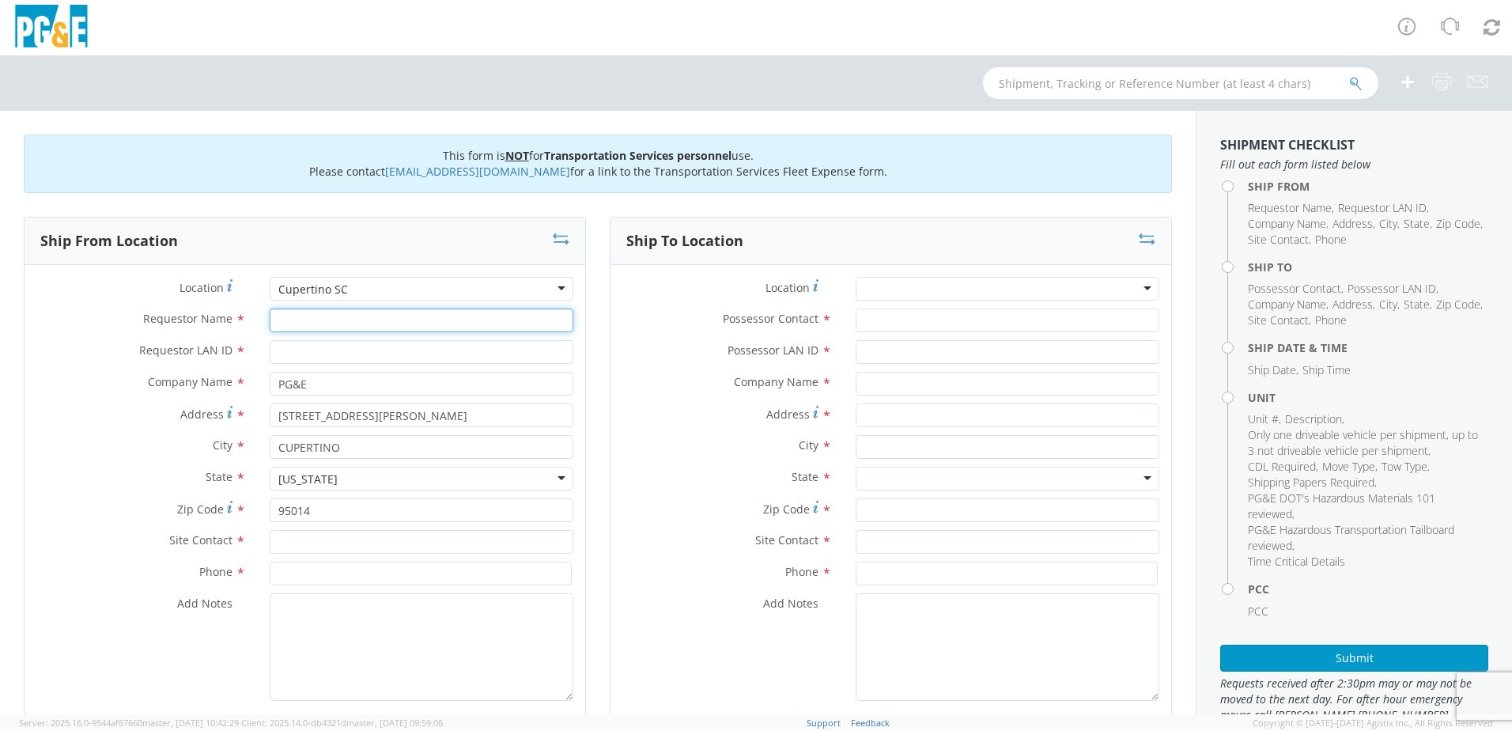
click at [319, 320] on input "Requestor Name *" at bounding box center [422, 320] width 304 height 24
type input "[PERSON_NAME]"
type input "[EMAIL_ADDRESS][DOMAIN_NAME]"
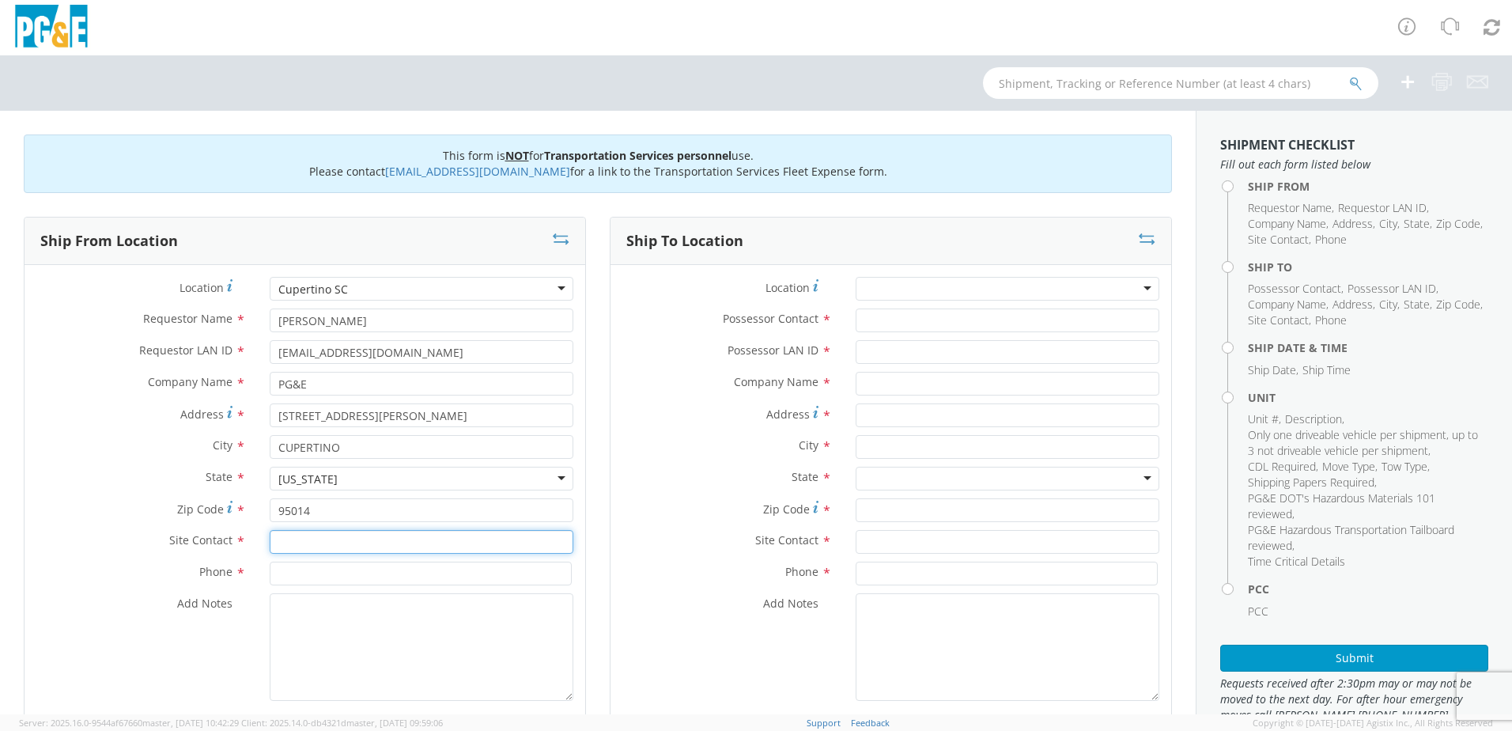
click at [279, 538] on input "text" at bounding box center [422, 542] width 304 height 24
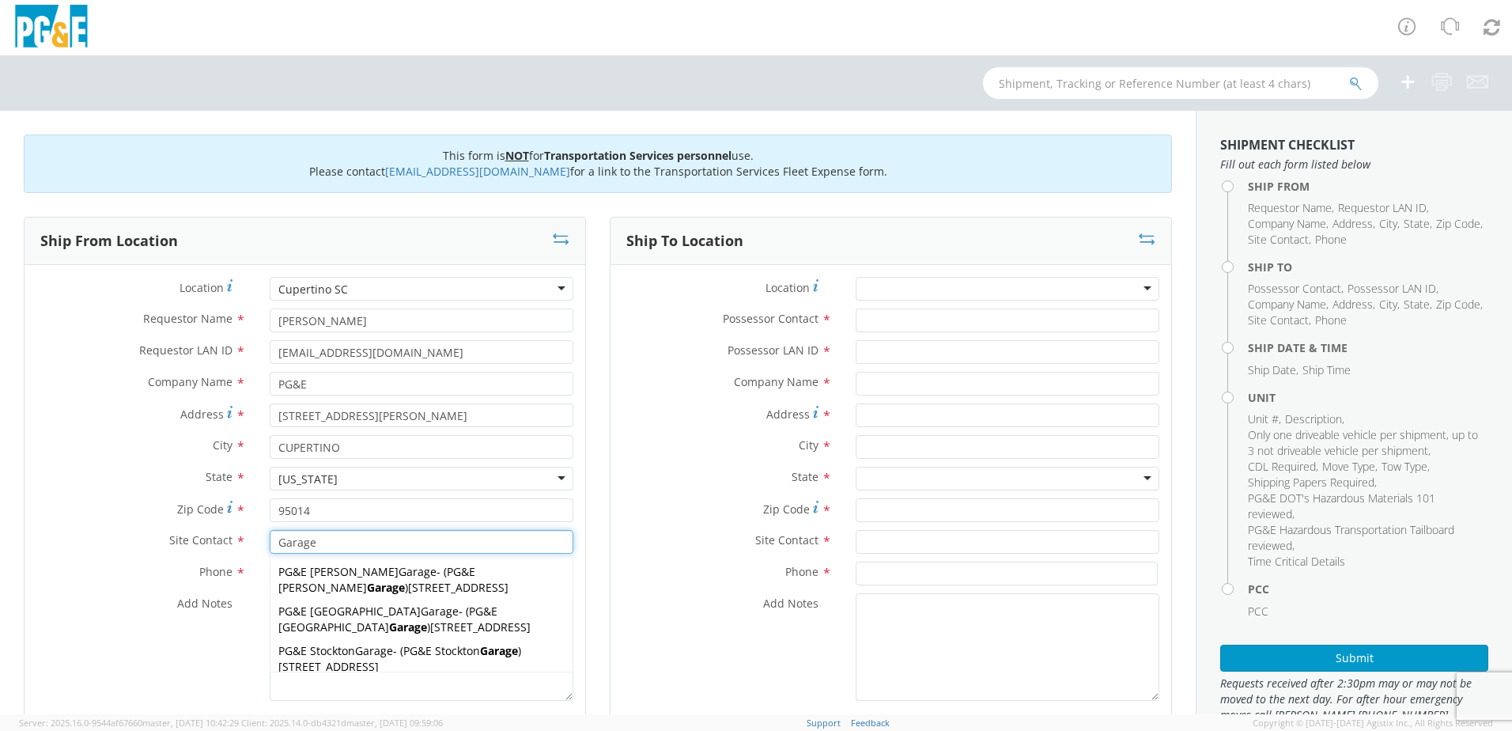
type input "Garage"
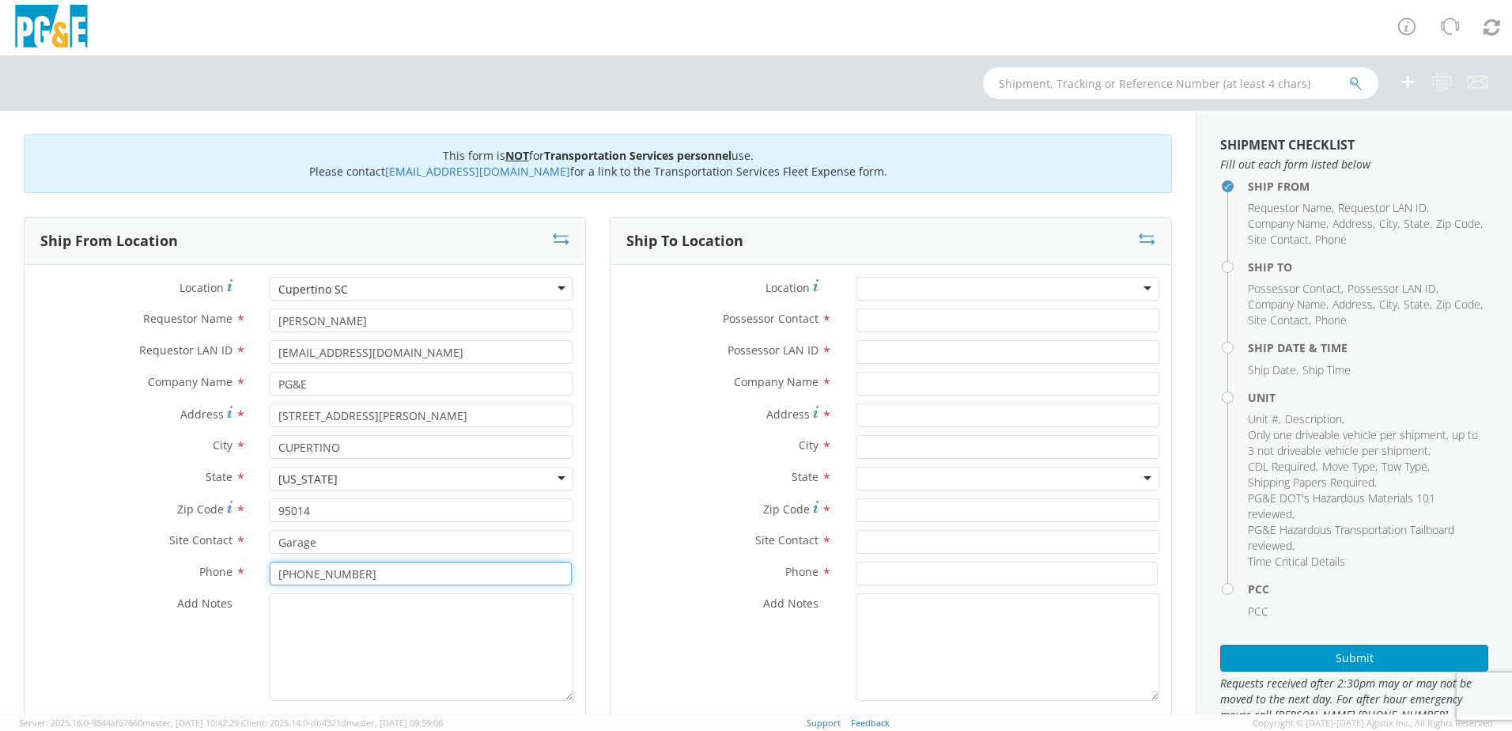
type input "[PHONE_NUMBER]"
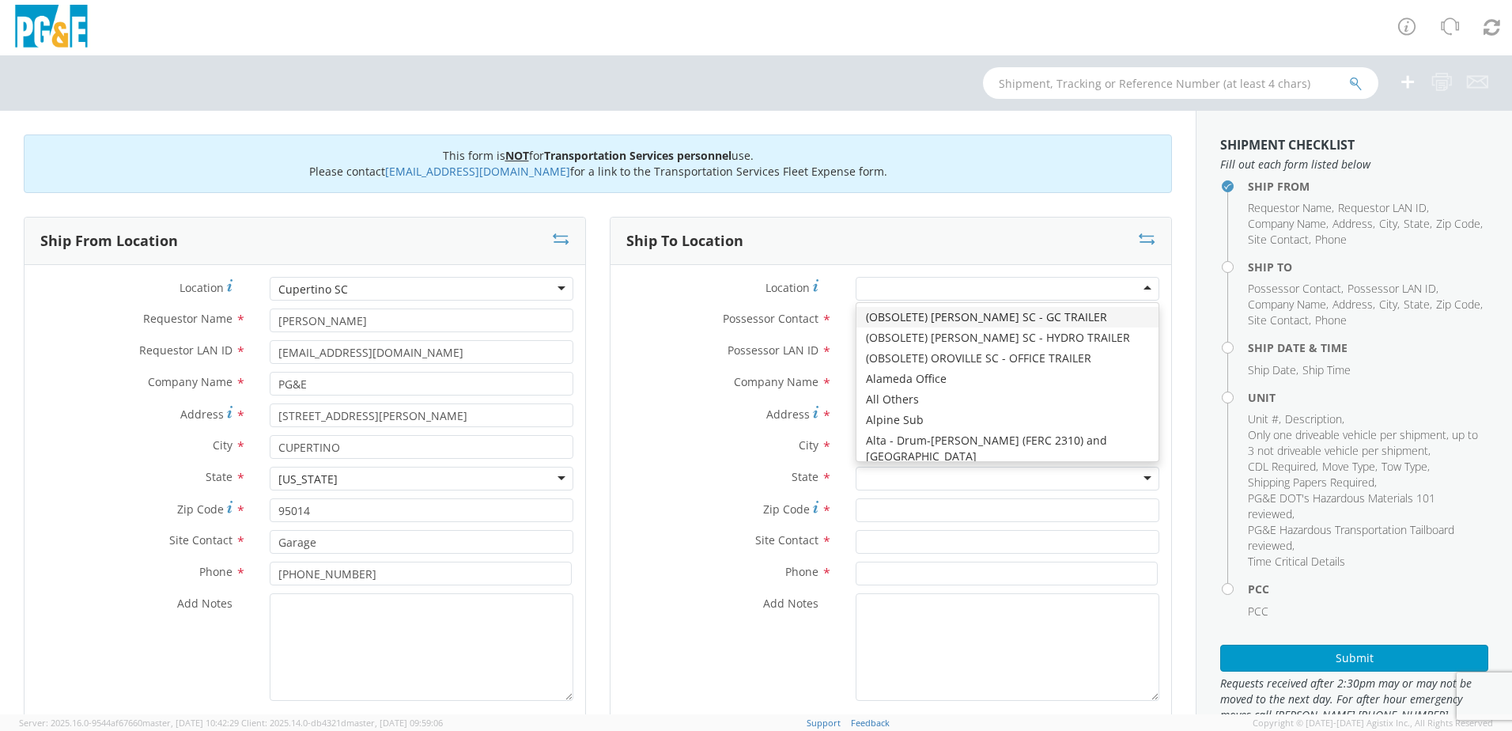
click at [1086, 281] on div at bounding box center [1007, 289] width 304 height 24
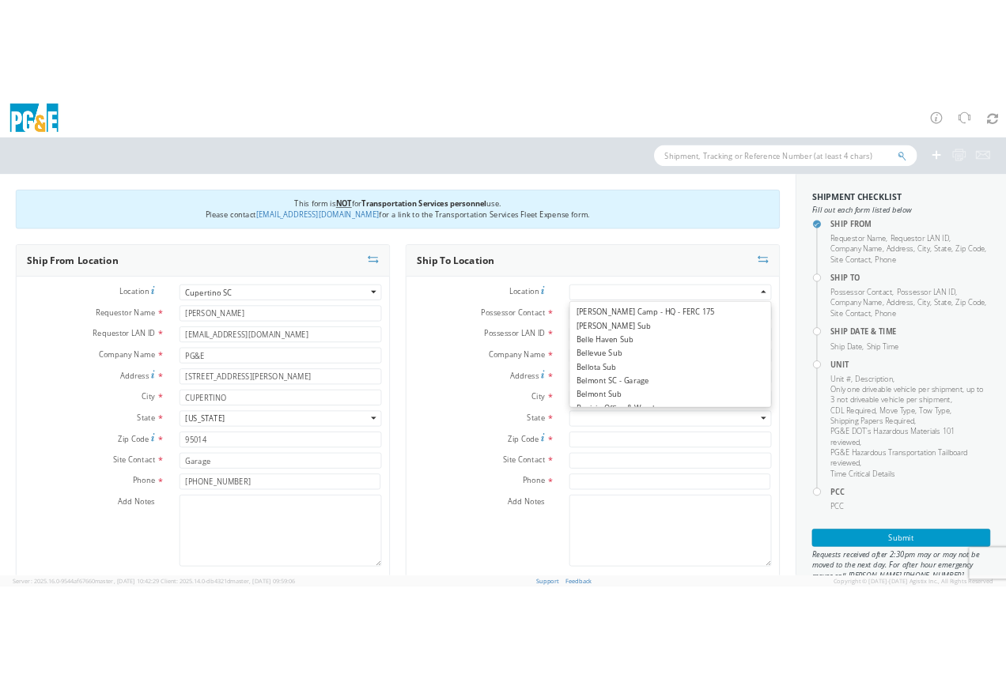
scroll to position [633, 0]
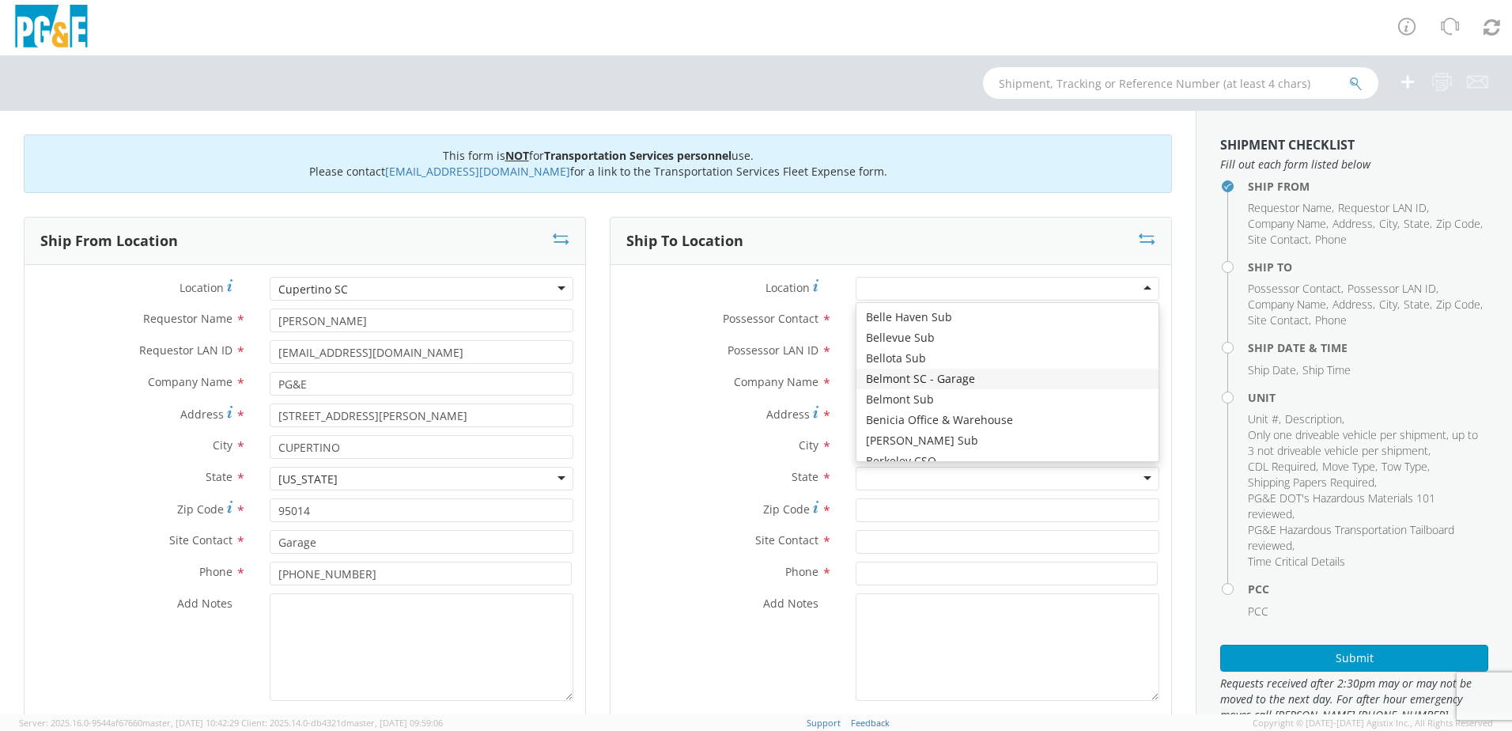
type input "PG&E"
type input "275 Industrial Road"
type input "San Carlos"
type input "94070"
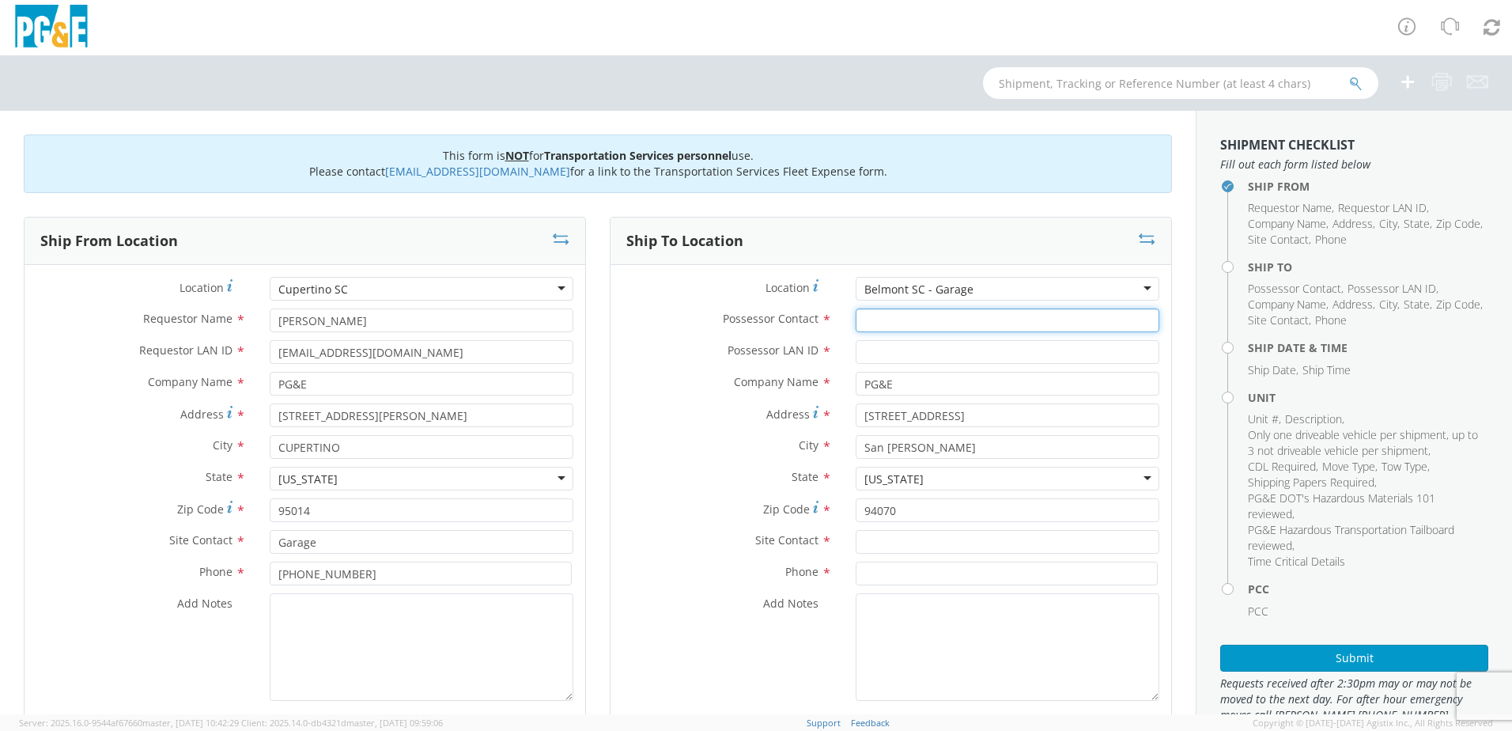
drag, startPoint x: 875, startPoint y: 317, endPoint x: 864, endPoint y: 320, distance: 11.5
click at [874, 317] on input "Possessor Contact *" at bounding box center [1007, 320] width 304 height 24
type input "Frank Galea"
click at [873, 353] on input "Possessor LAN ID *" at bounding box center [1007, 352] width 304 height 24
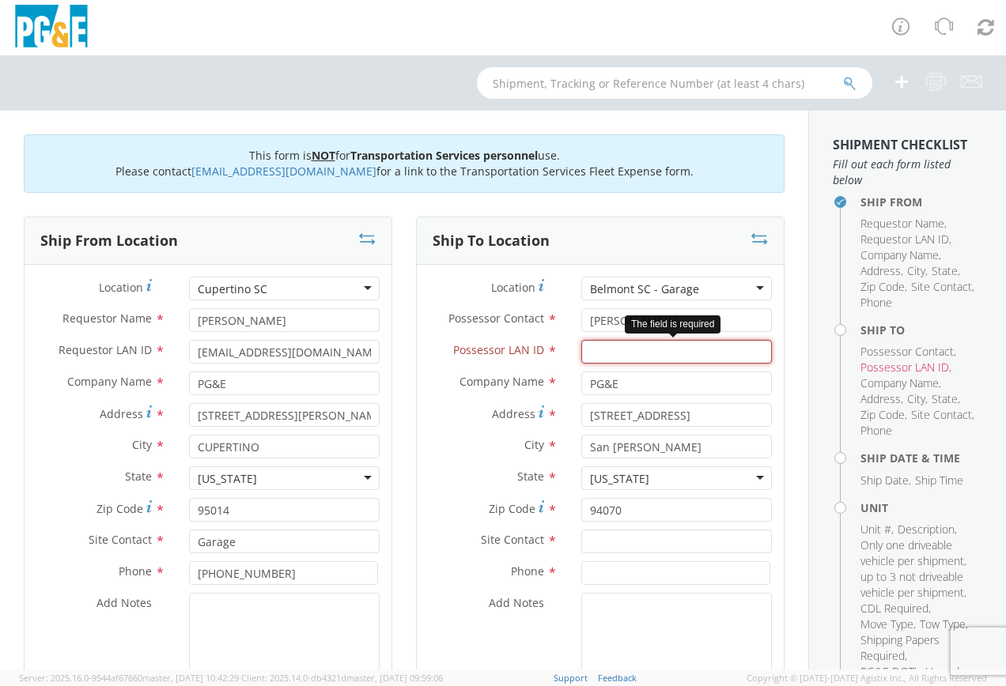
click at [586, 352] on input "Possessor LAN ID *" at bounding box center [676, 352] width 191 height 24
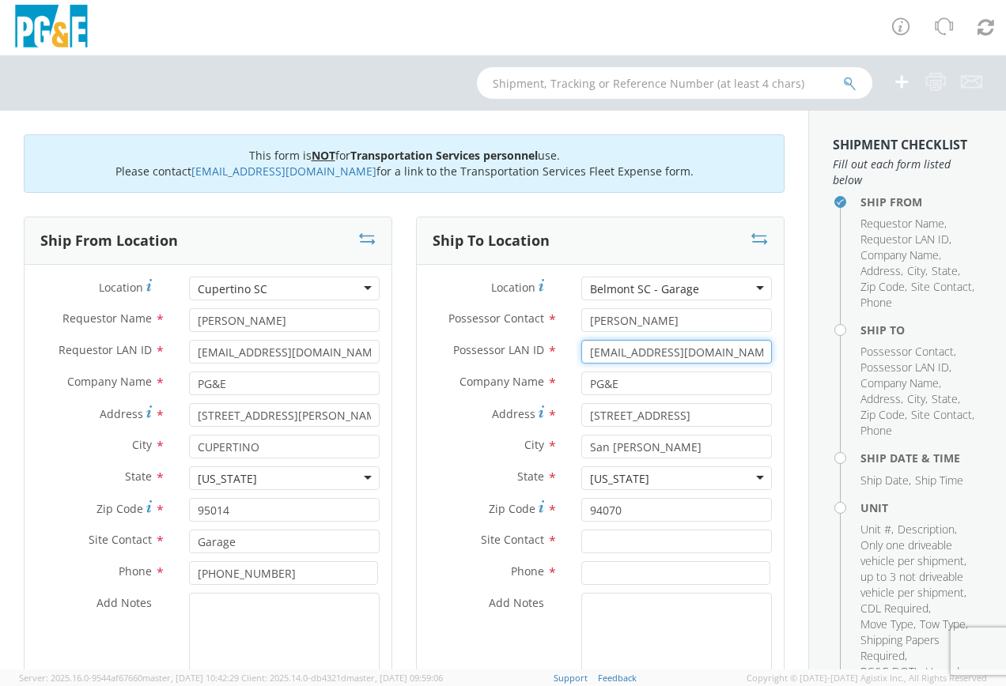
type input "FXGe@pge.com"
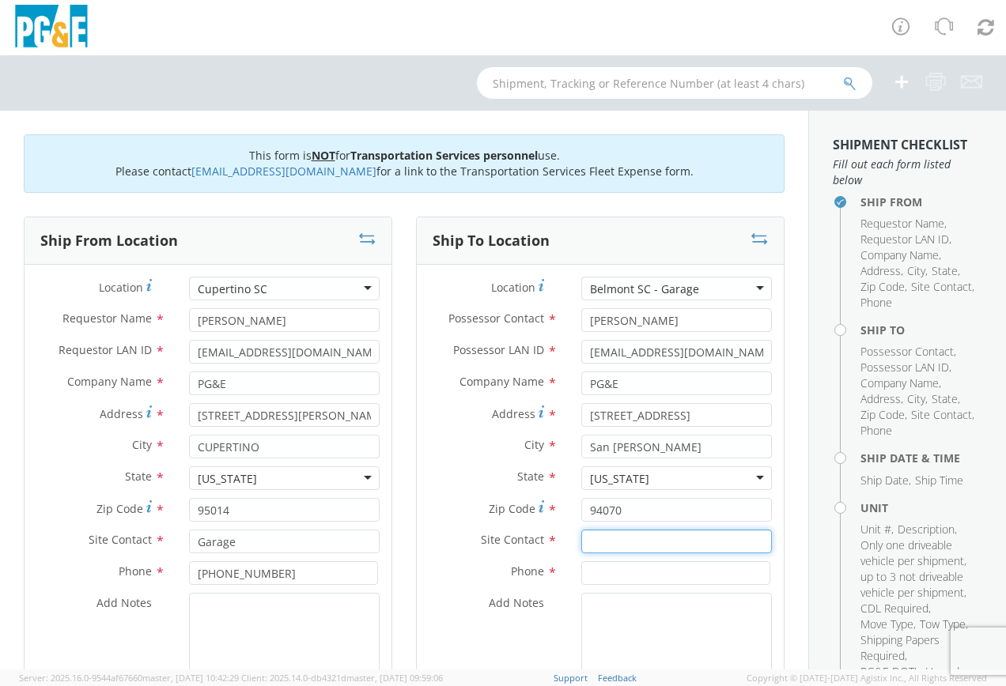
click at [600, 536] on input "text" at bounding box center [676, 542] width 191 height 24
type input "Frank Galea"
click at [589, 572] on input at bounding box center [675, 573] width 189 height 24
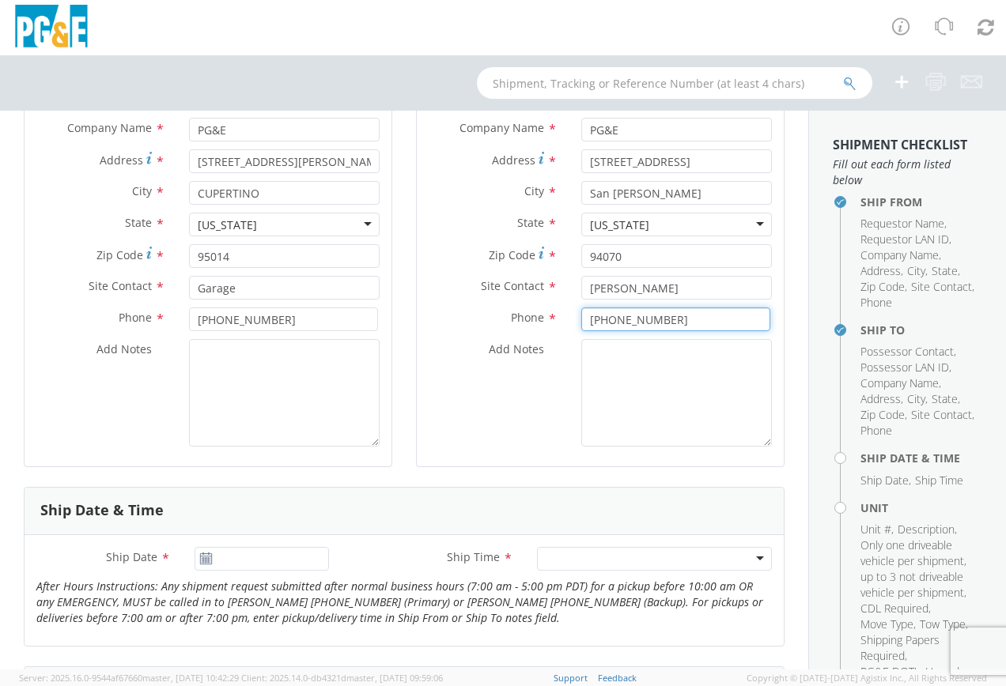
scroll to position [316, 0]
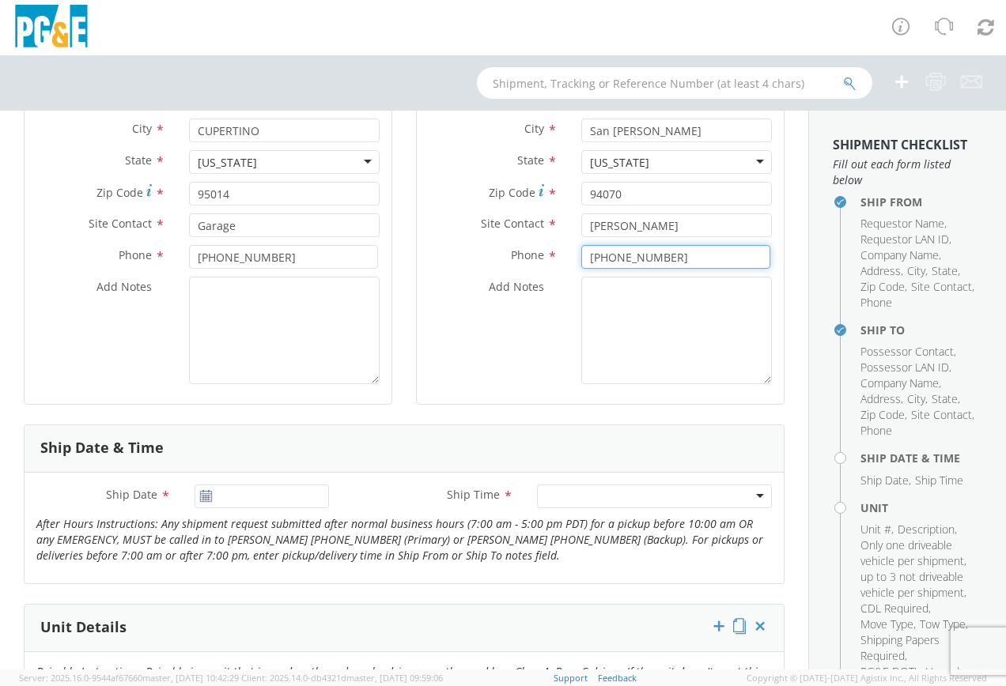
type input "650 598-7422"
click at [209, 497] on icon at bounding box center [205, 496] width 13 height 13
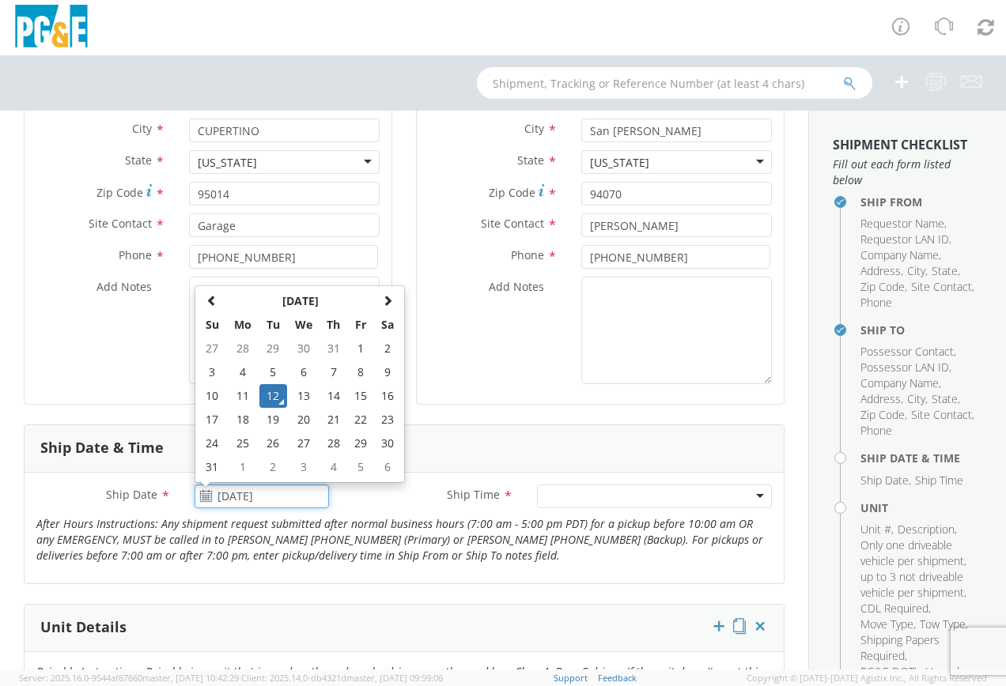
click at [229, 491] on input "[DATE]" at bounding box center [262, 497] width 134 height 24
click at [361, 392] on td "15" at bounding box center [361, 396] width 27 height 24
type input "[DATE]"
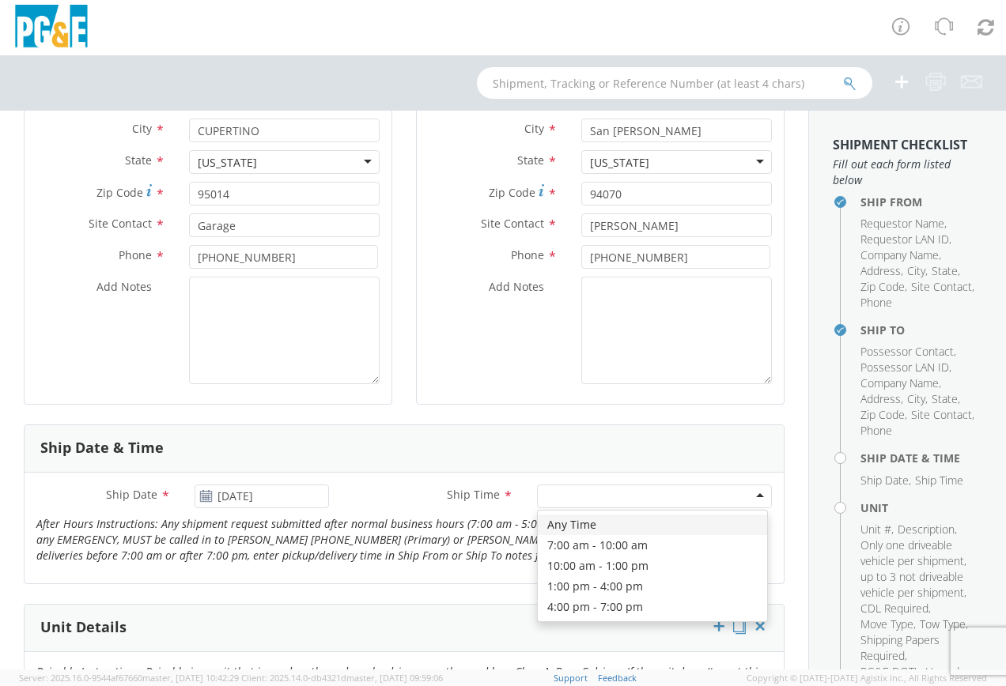
click at [563, 493] on div at bounding box center [654, 497] width 235 height 24
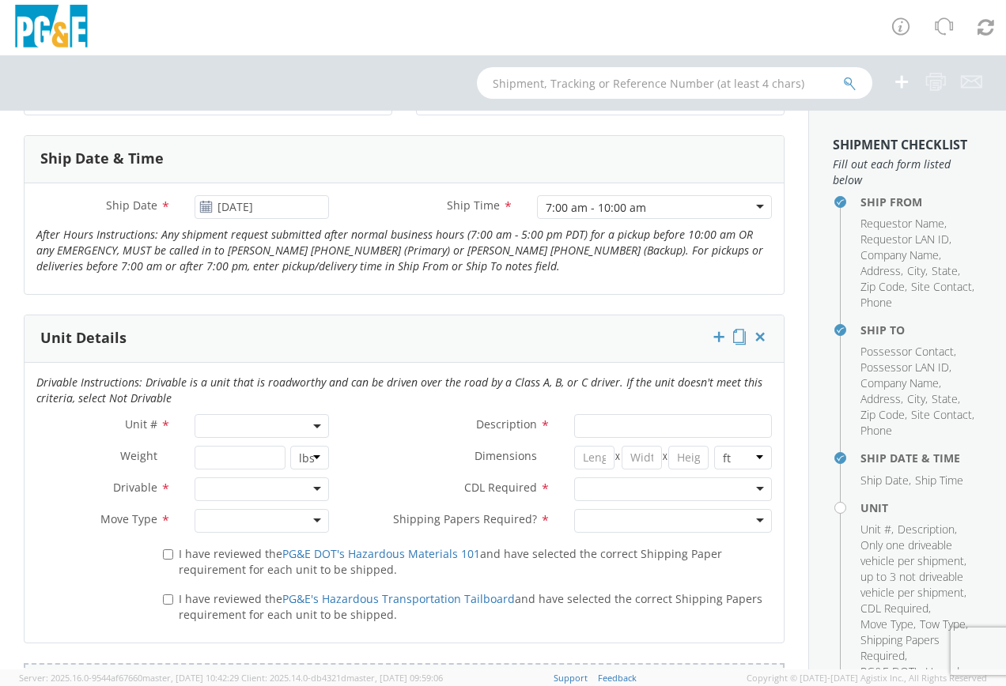
scroll to position [791, 0]
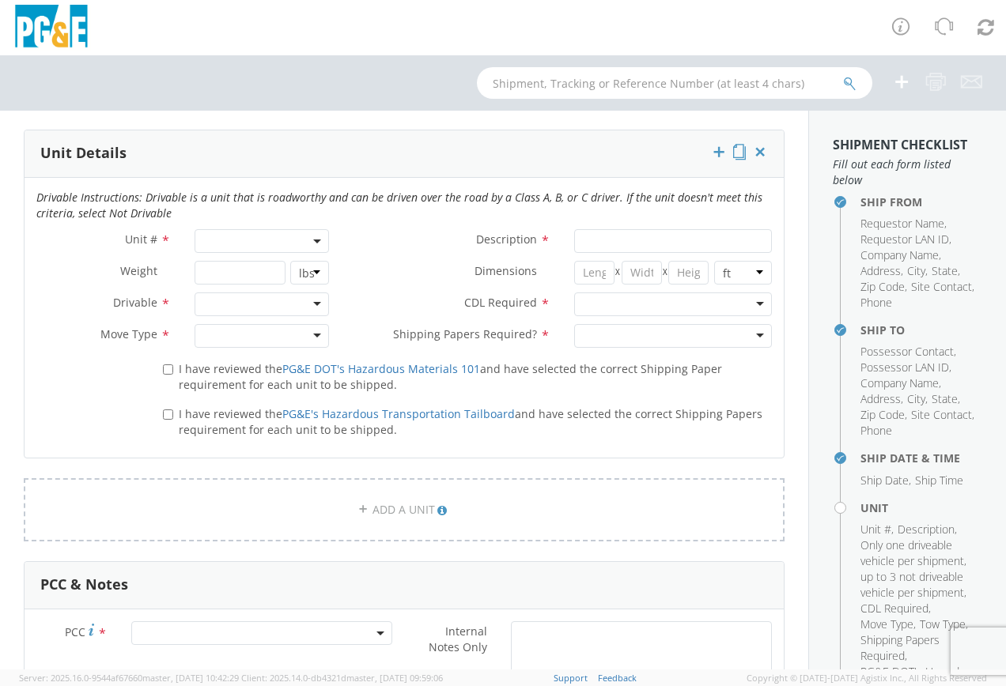
click at [274, 240] on span at bounding box center [262, 241] width 134 height 24
click at [225, 272] on input "search" at bounding box center [260, 267] width 124 height 24
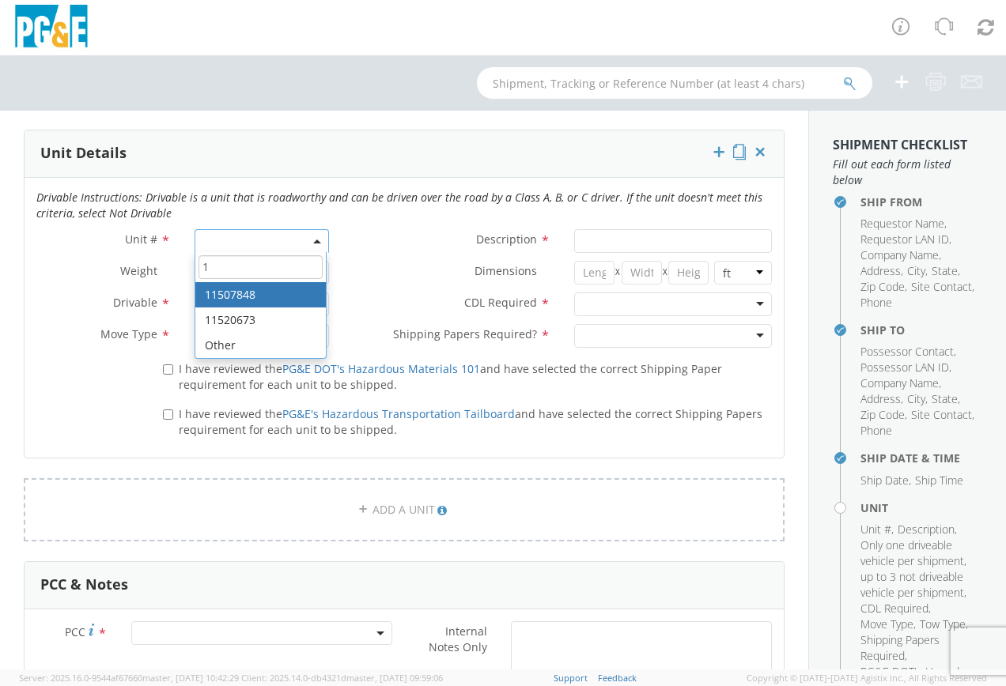
drag, startPoint x: 211, startPoint y: 270, endPoint x: 182, endPoint y: 269, distance: 29.3
click at [182, 269] on div "Unit # * 1 11507848 11520673 Other Description * Weight * lbs kgs Dimensions * …" at bounding box center [404, 292] width 759 height 127
type input "B24867"
type input "TRAILER; POLE/CARGO"
type input "10000"
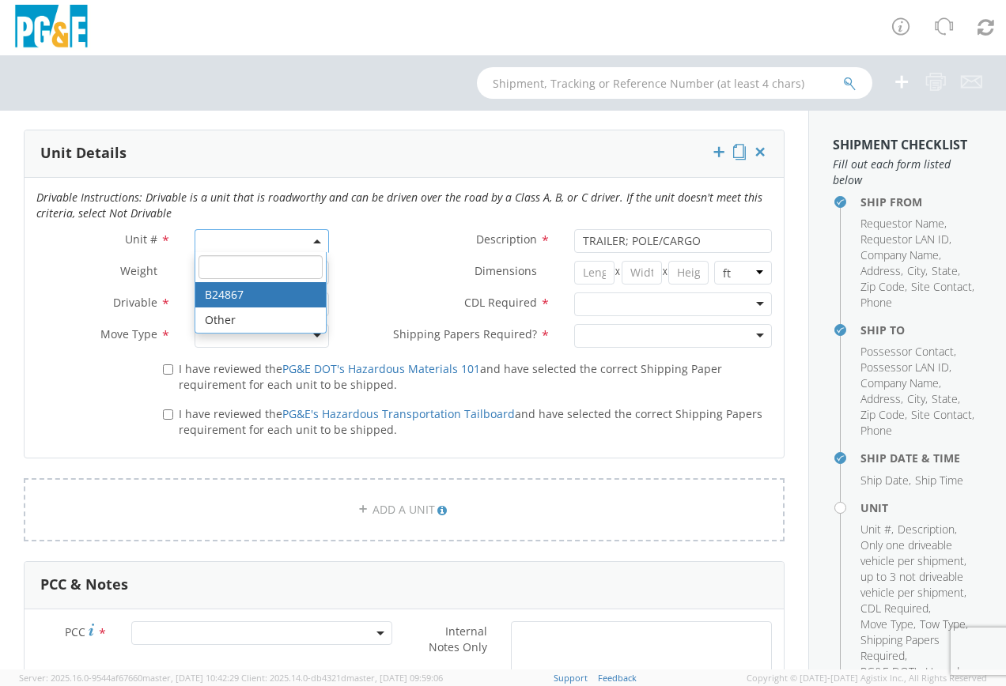
select select "B24867"
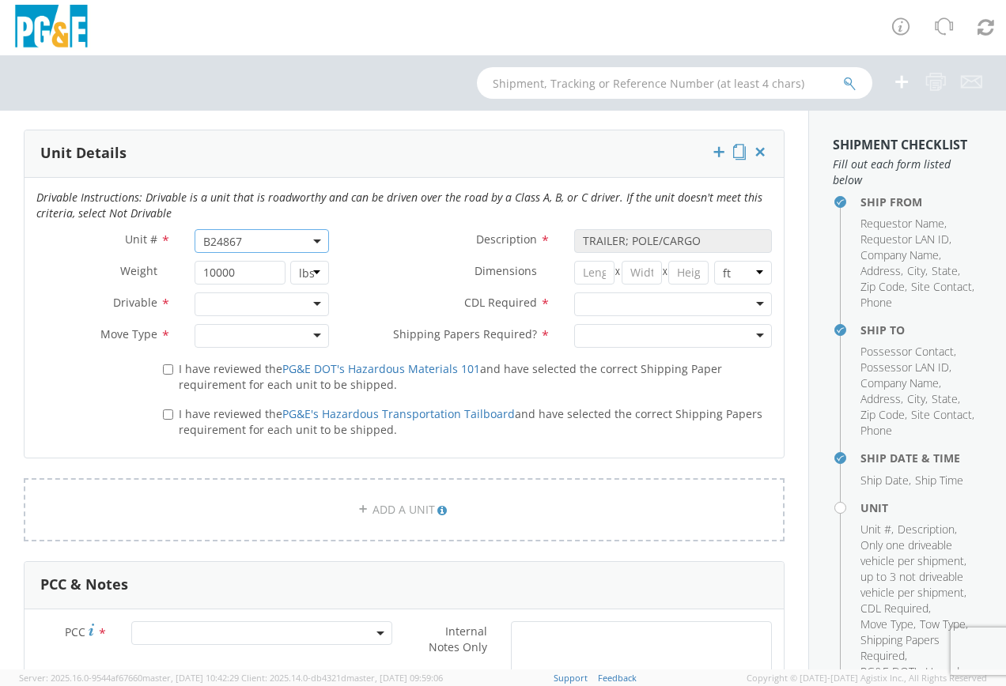
click at [296, 301] on div at bounding box center [262, 305] width 134 height 24
click at [311, 334] on div at bounding box center [262, 336] width 134 height 24
click at [746, 302] on div at bounding box center [673, 305] width 198 height 24
click at [698, 342] on div at bounding box center [673, 336] width 198 height 24
click at [163, 365] on input "I have reviewed the PG&E DOT's Hazardous Materials 101 and have selected the co…" at bounding box center [168, 369] width 10 height 10
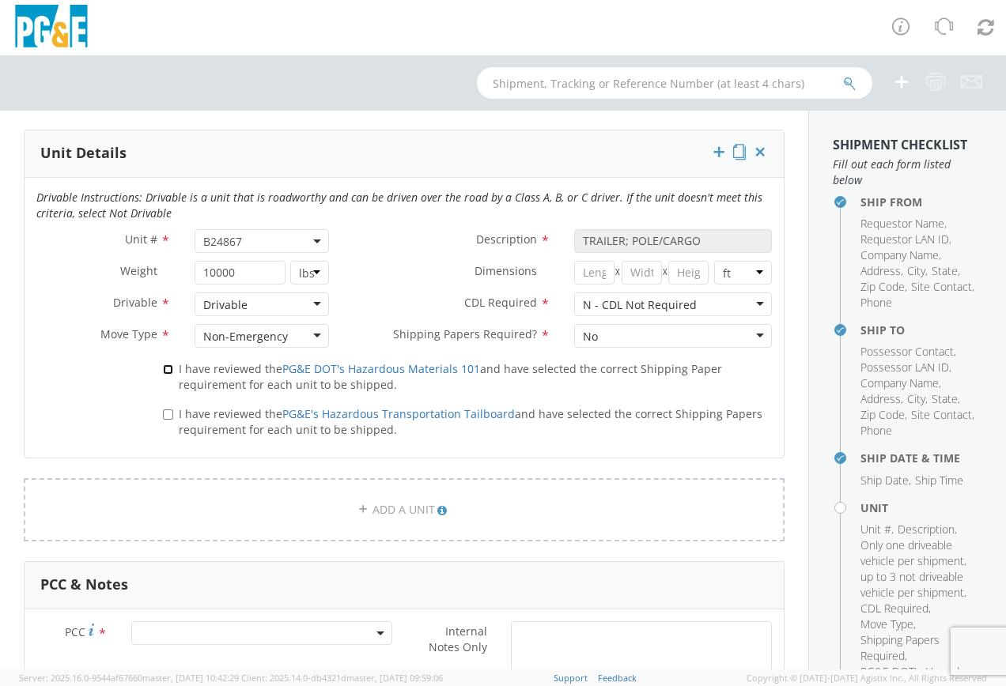
checkbox input "true"
click at [168, 417] on input "I have reviewed the PG&E's Hazardous Transportation Tailboard and have selected…" at bounding box center [168, 415] width 10 height 10
checkbox input "true"
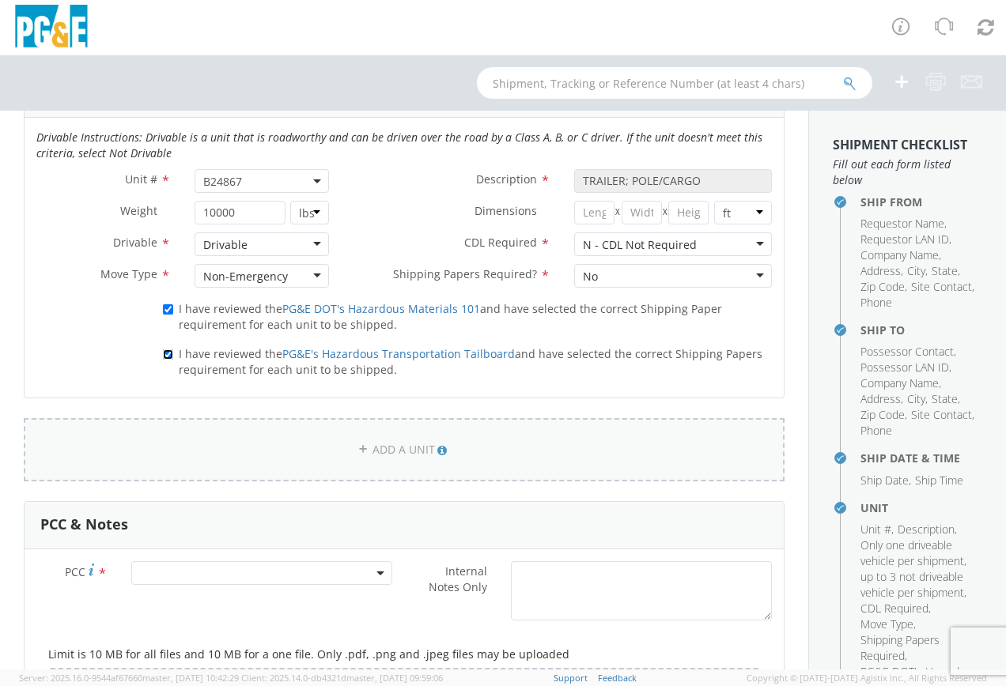
scroll to position [1186, 0]
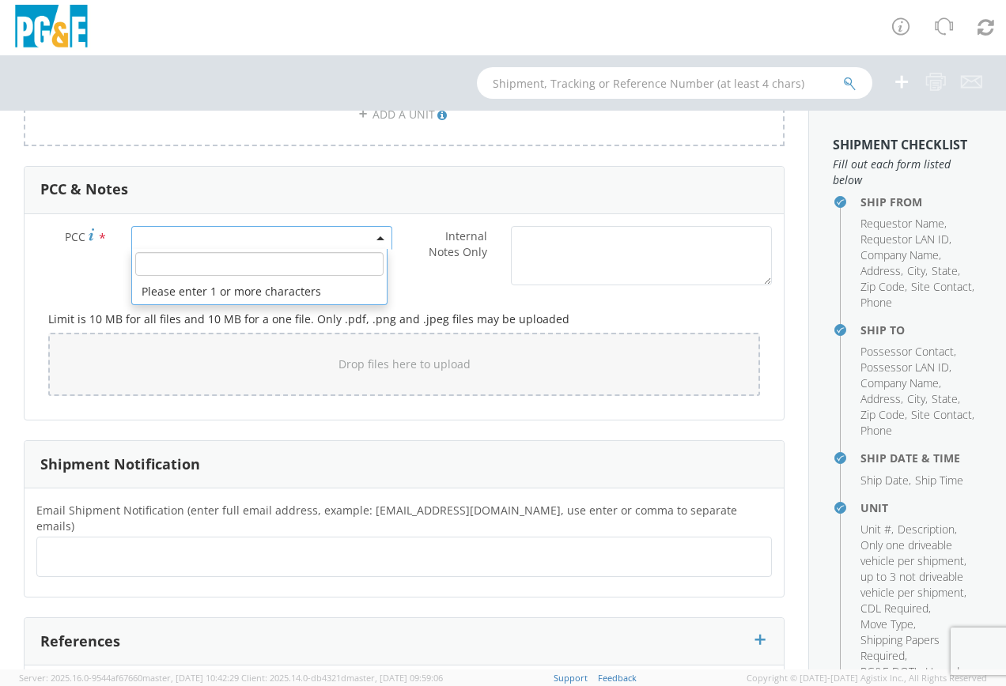
click at [172, 243] on span at bounding box center [261, 238] width 261 height 24
click at [172, 242] on span at bounding box center [261, 238] width 261 height 24
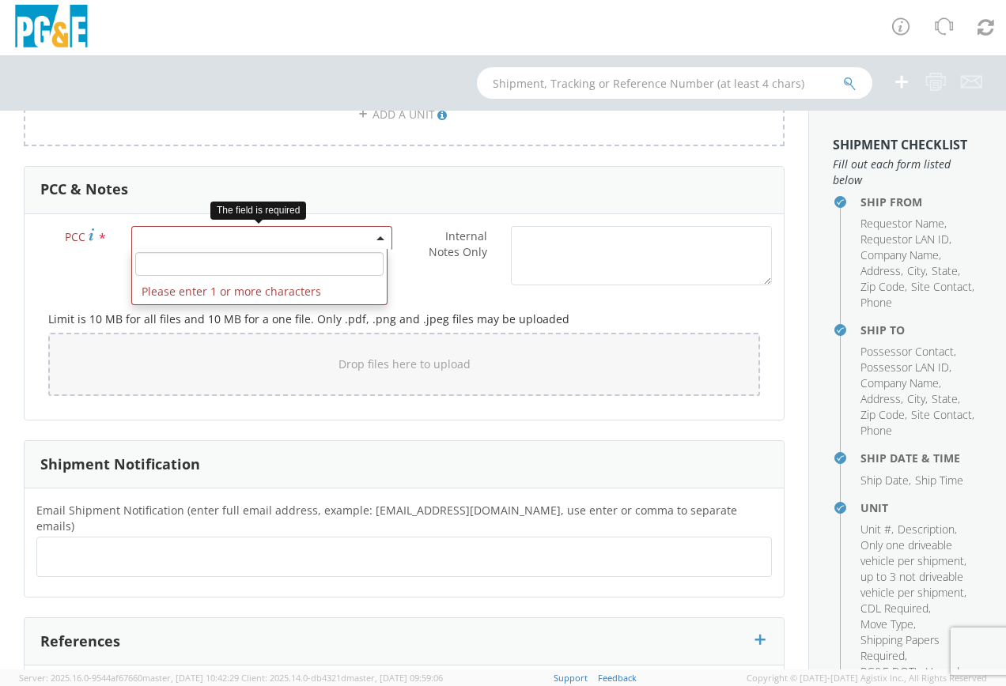
click at [168, 238] on span at bounding box center [261, 238] width 261 height 24
click at [159, 262] on input "number" at bounding box center [259, 264] width 248 height 24
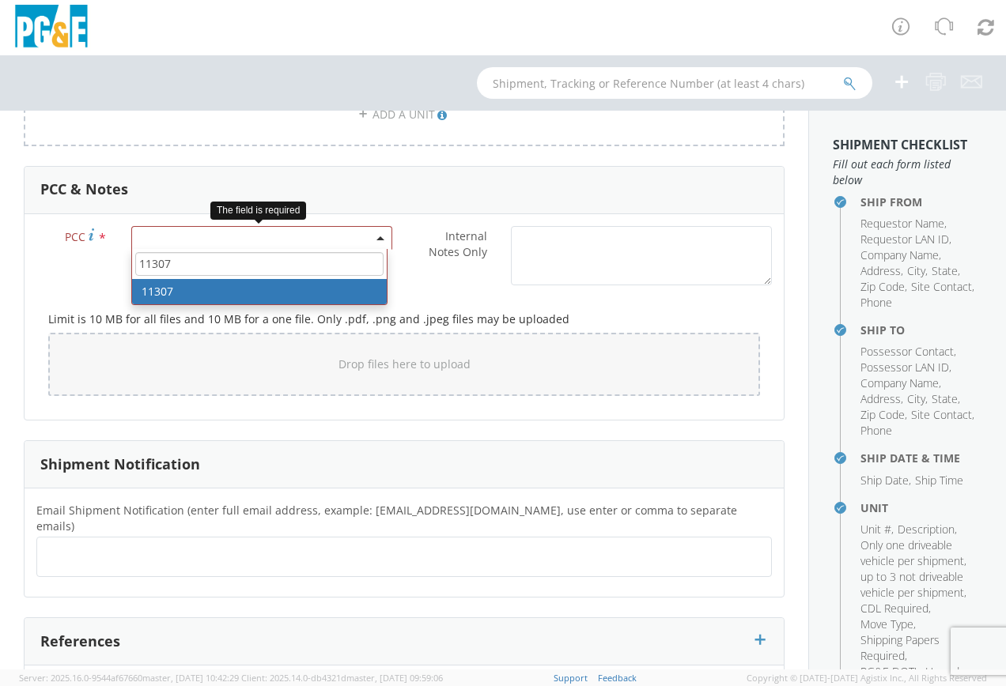
type input "11307"
select select "11307"
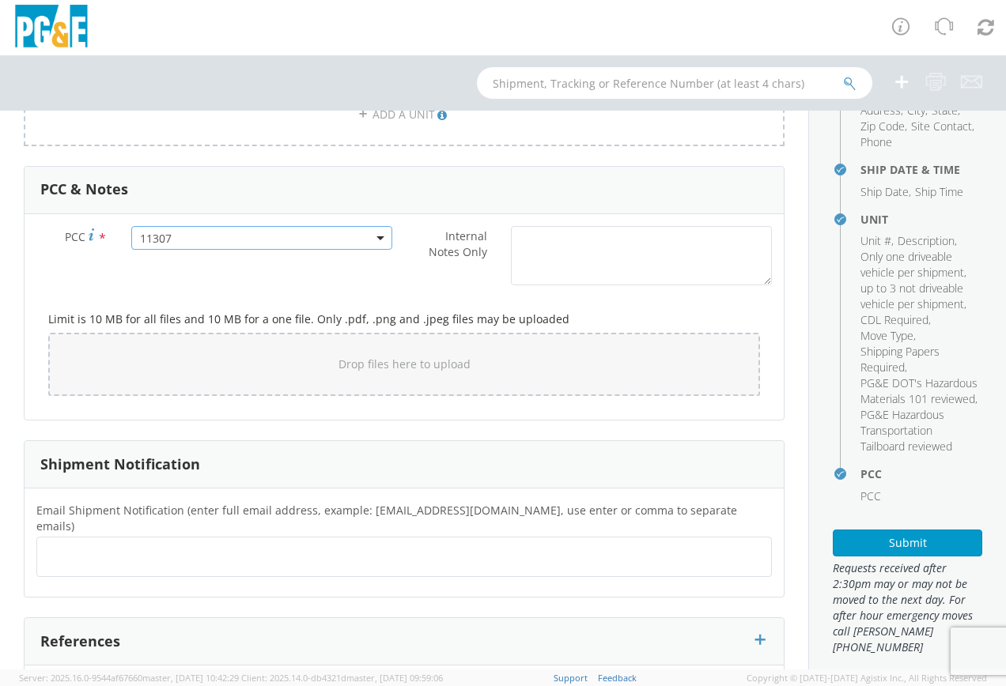
scroll to position [338, 0]
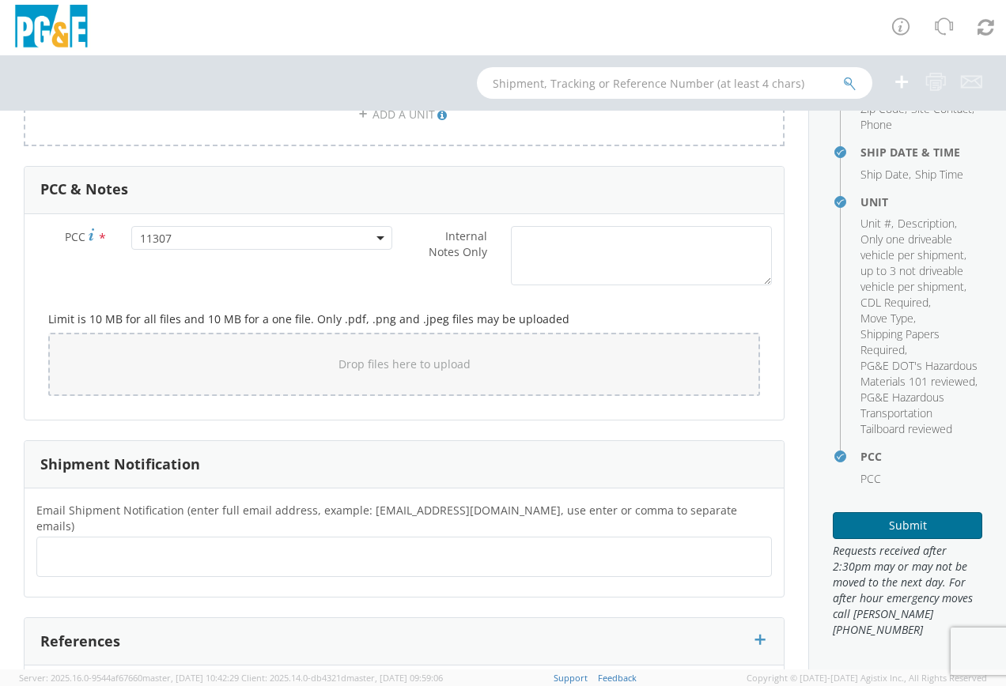
click at [875, 529] on button "Submit" at bounding box center [907, 525] width 149 height 27
